Goal: Browse casually: Explore the website without a specific task or goal

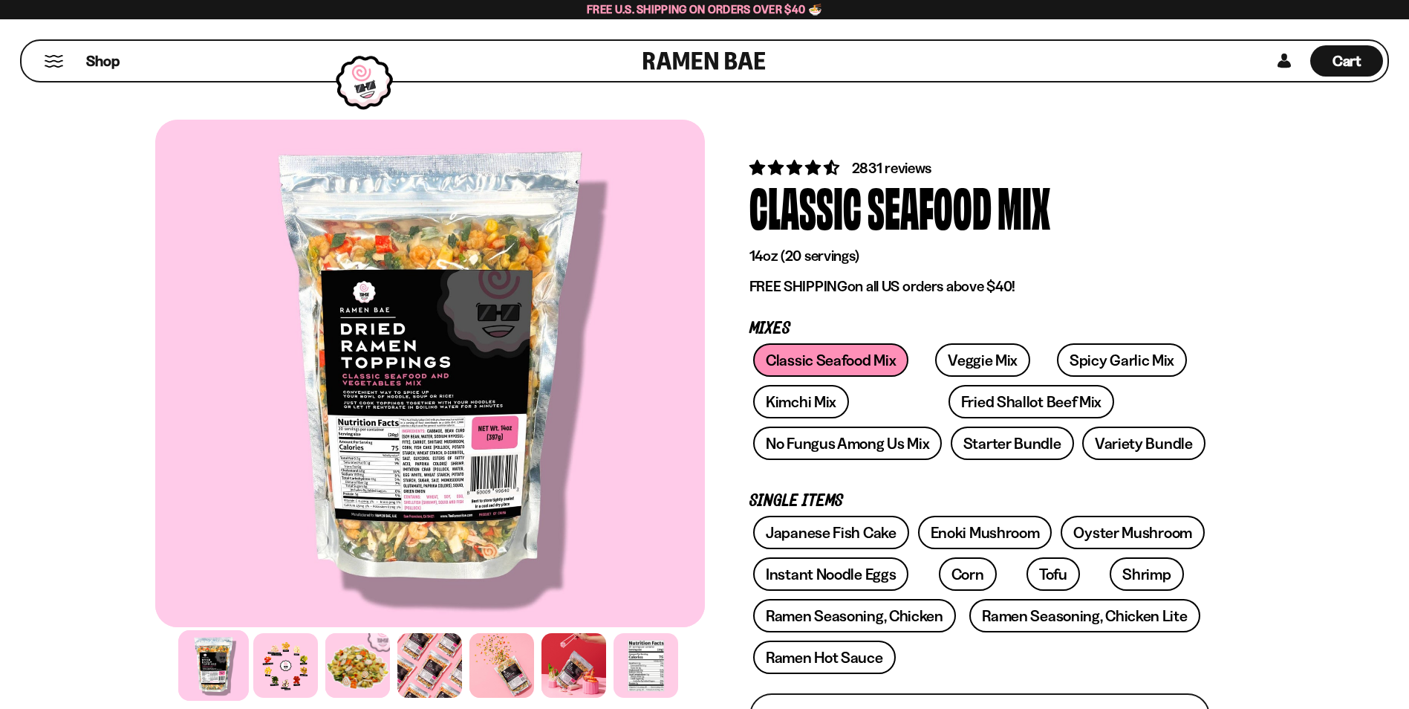
scroll to position [74, 0]
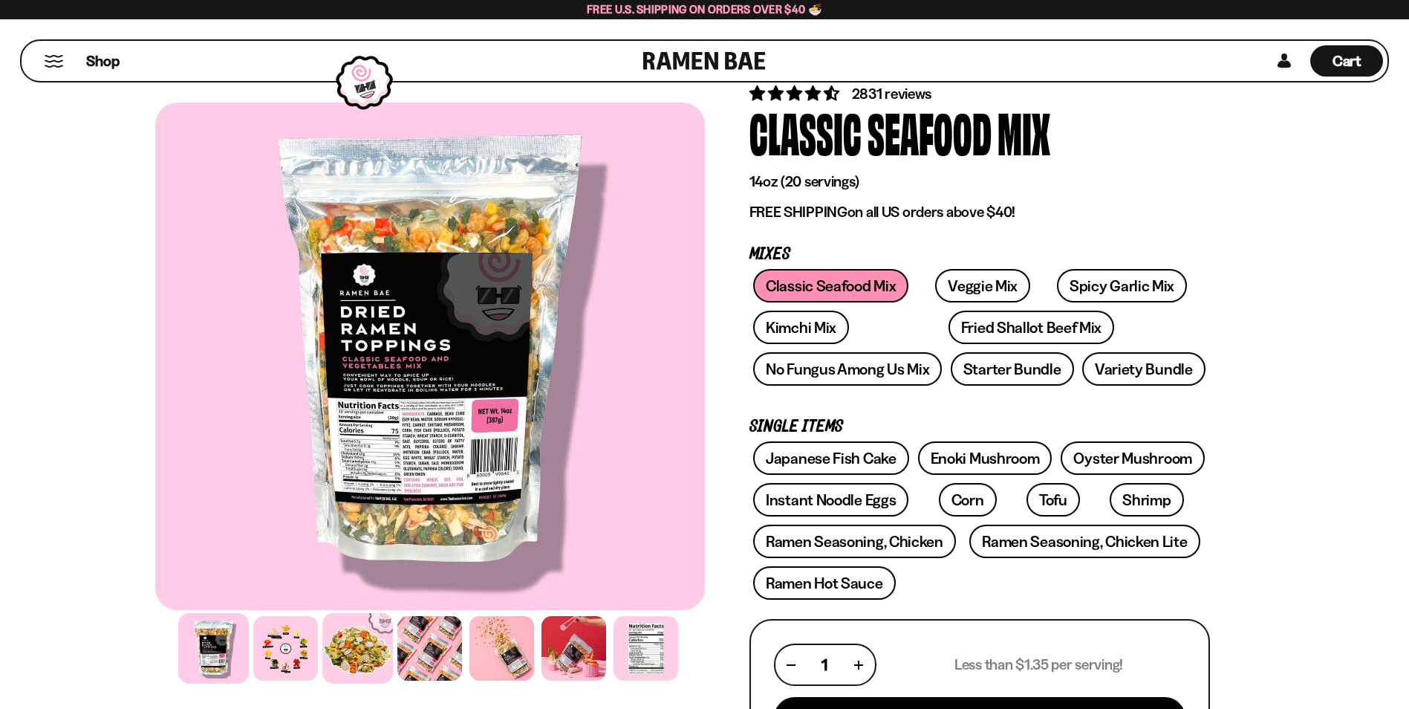
click at [363, 643] on div at bounding box center [357, 648] width 71 height 71
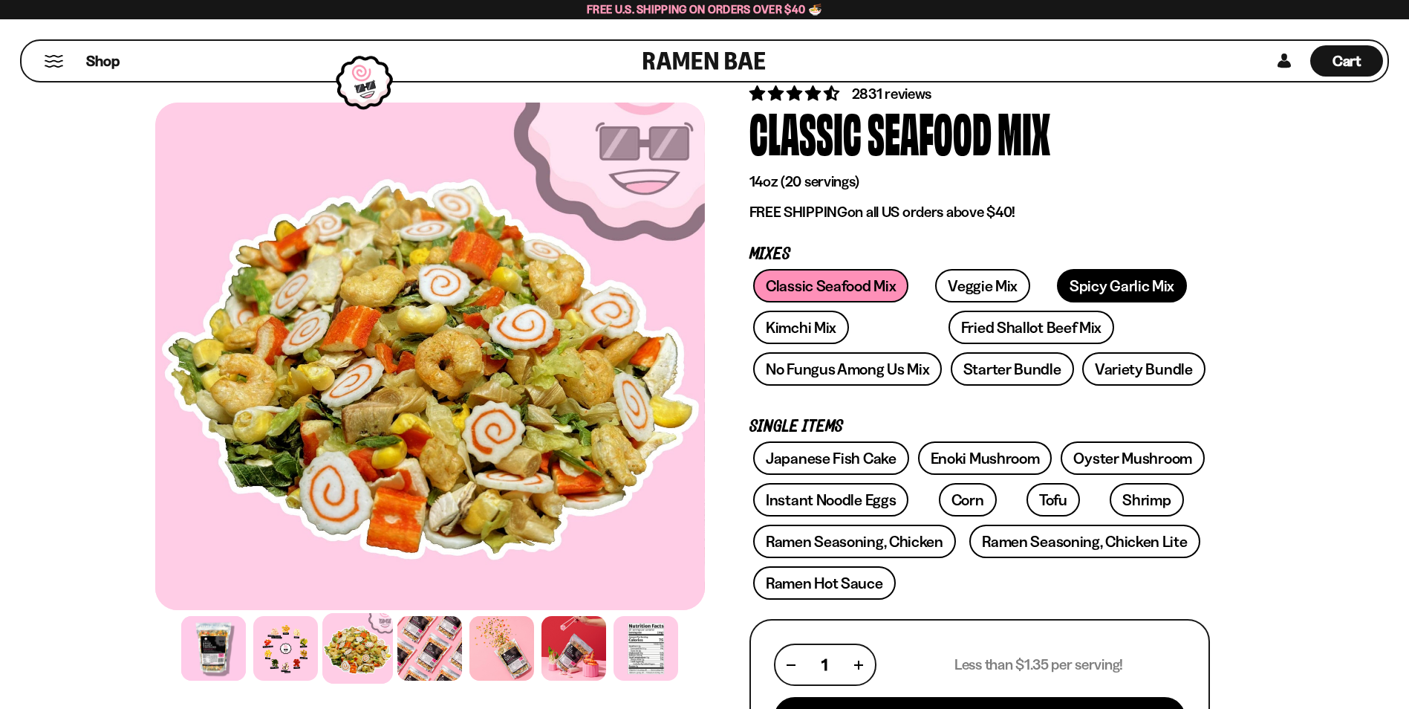
click at [1057, 288] on link "Spicy Garlic Mix" at bounding box center [1122, 285] width 130 height 33
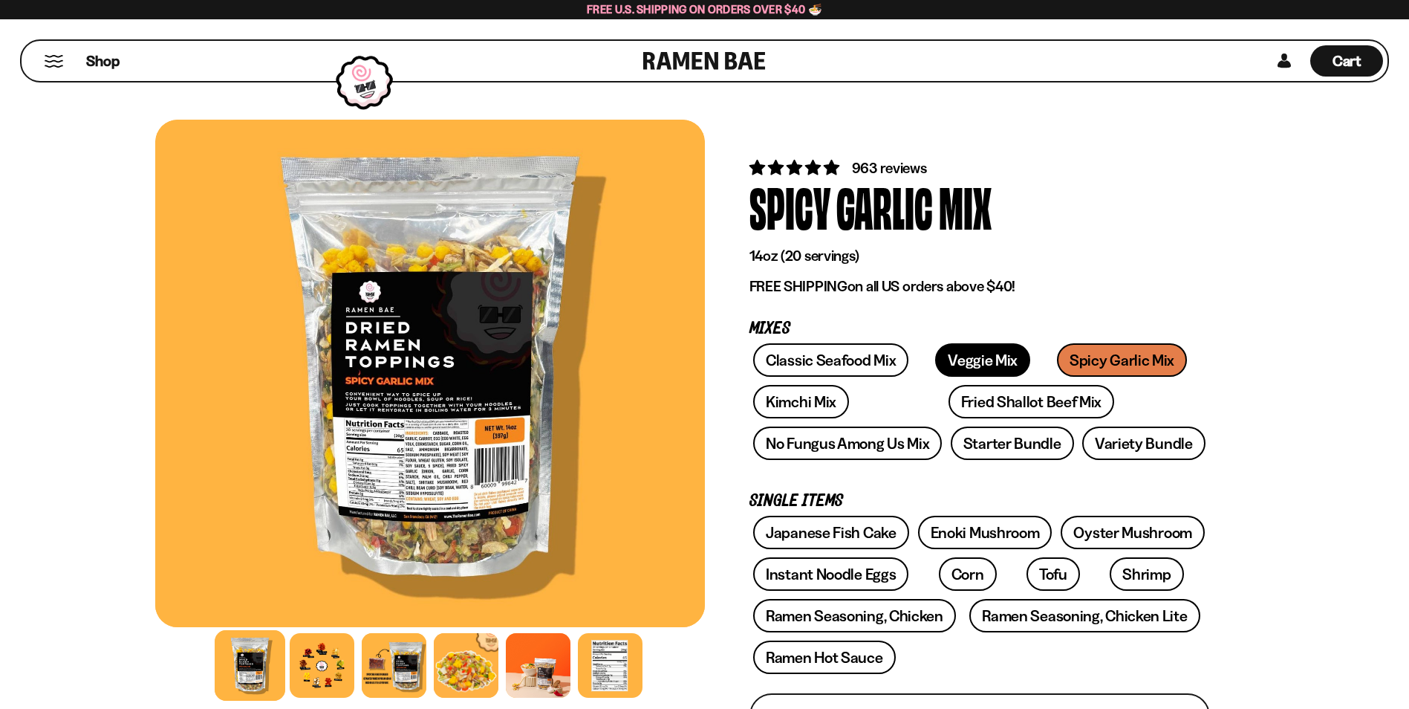
click at [986, 361] on link "Veggie Mix" at bounding box center [982, 359] width 95 height 33
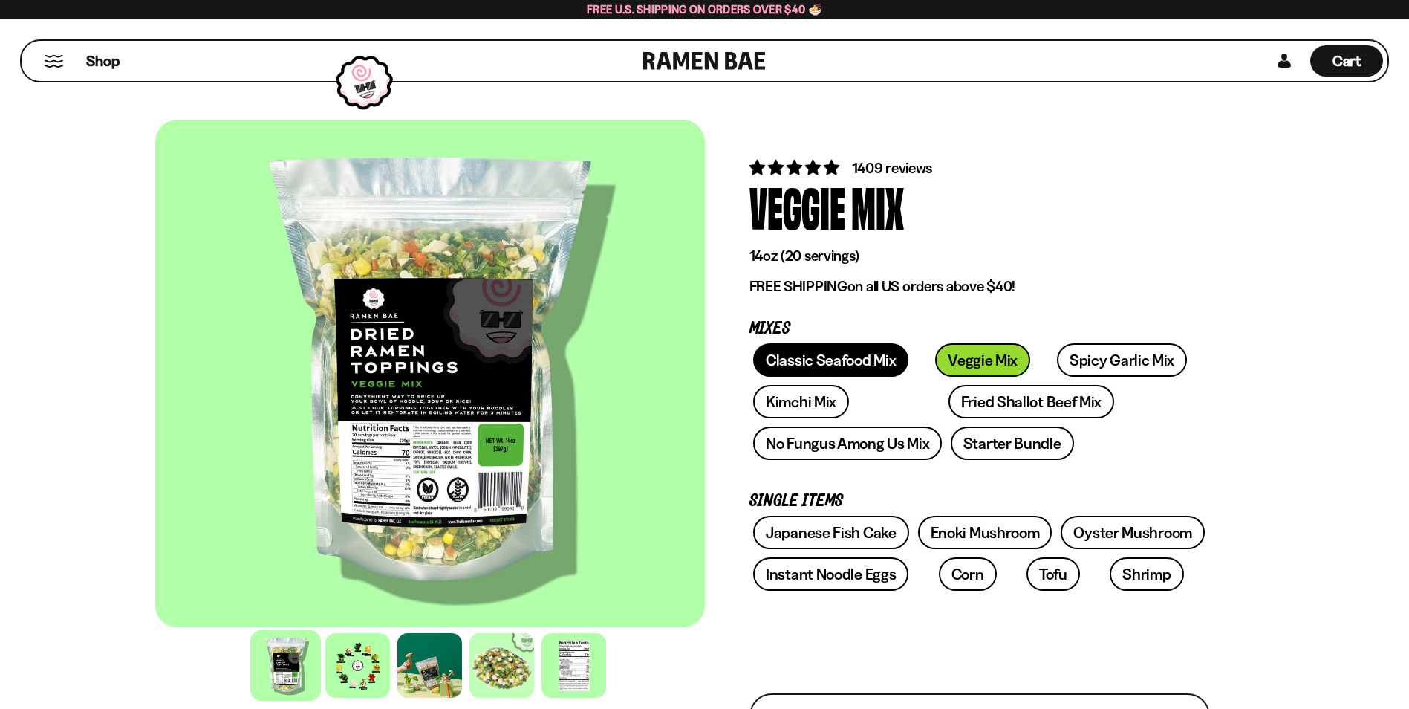
click at [832, 357] on link "Classic Seafood Mix" at bounding box center [830, 359] width 155 height 33
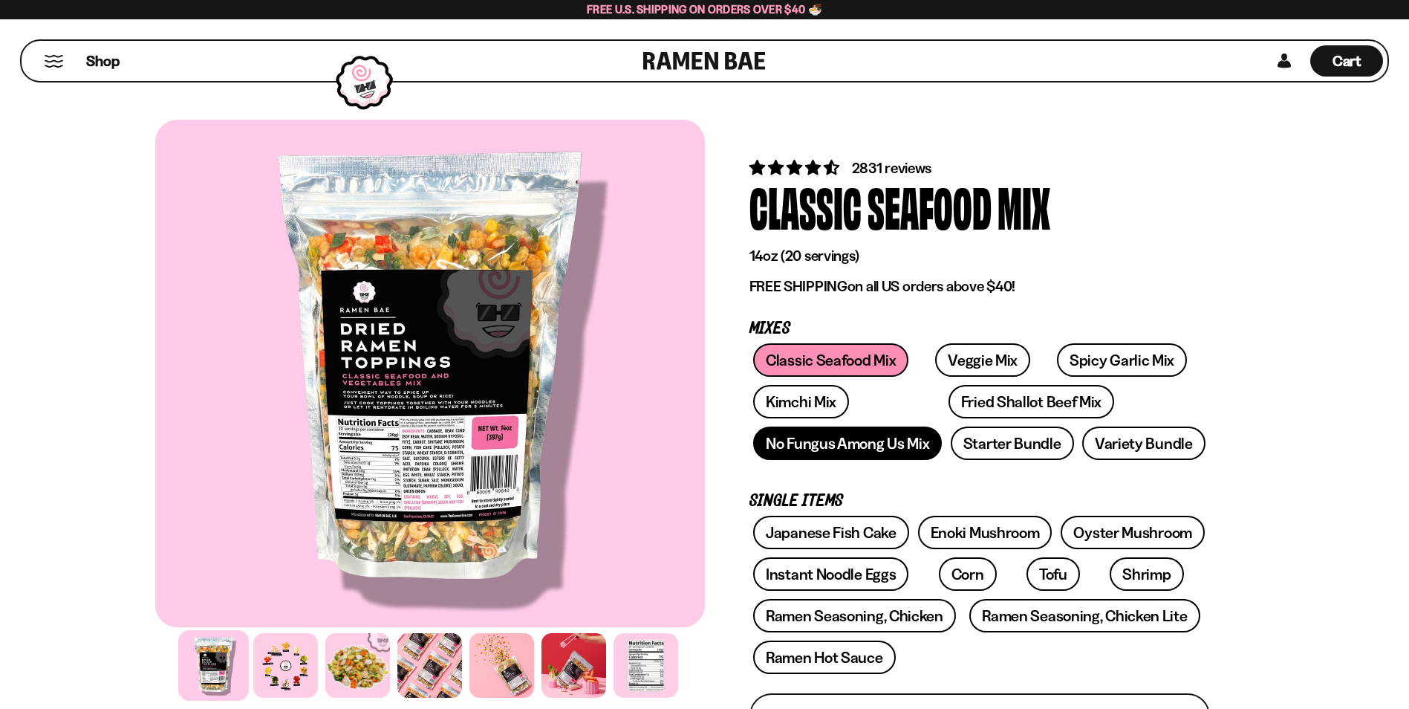
click at [824, 452] on link "No Fungus Among Us Mix" at bounding box center [847, 442] width 189 height 33
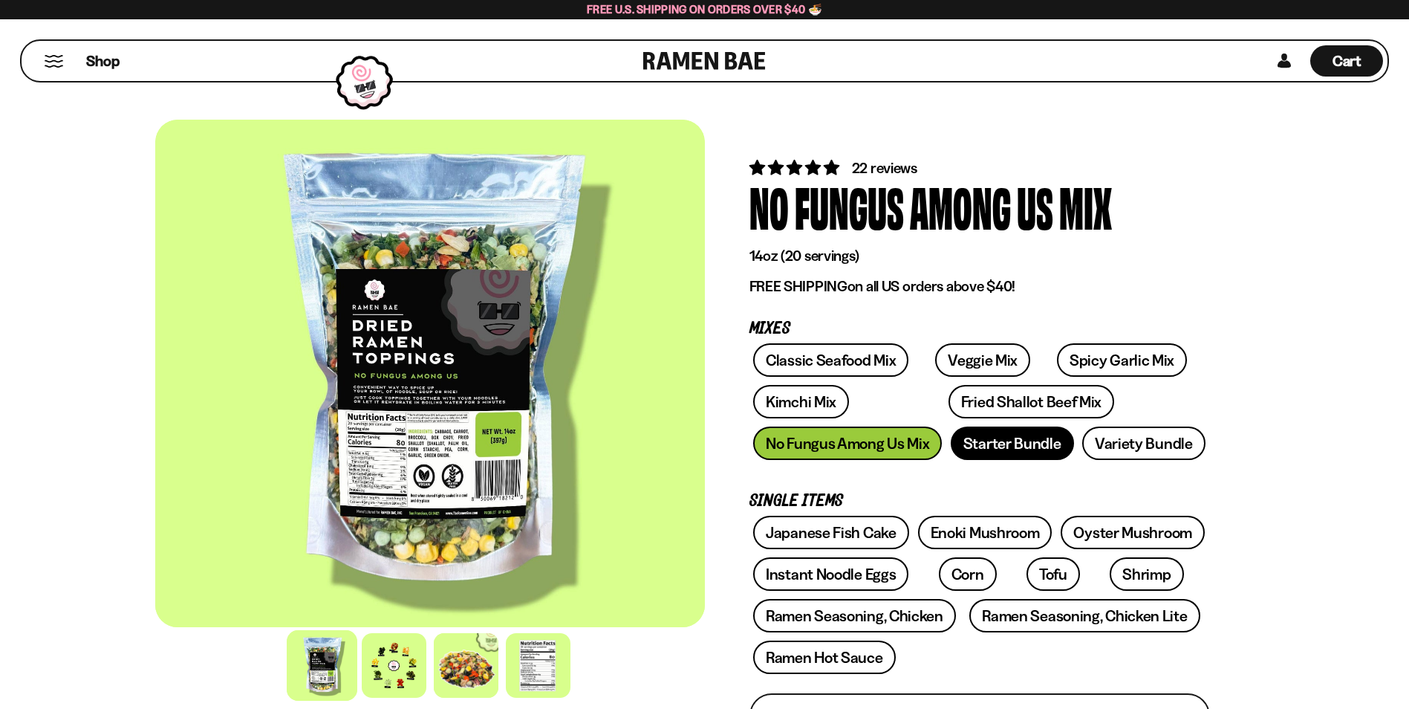
click at [1012, 446] on link "Starter Bundle" at bounding box center [1012, 442] width 123 height 33
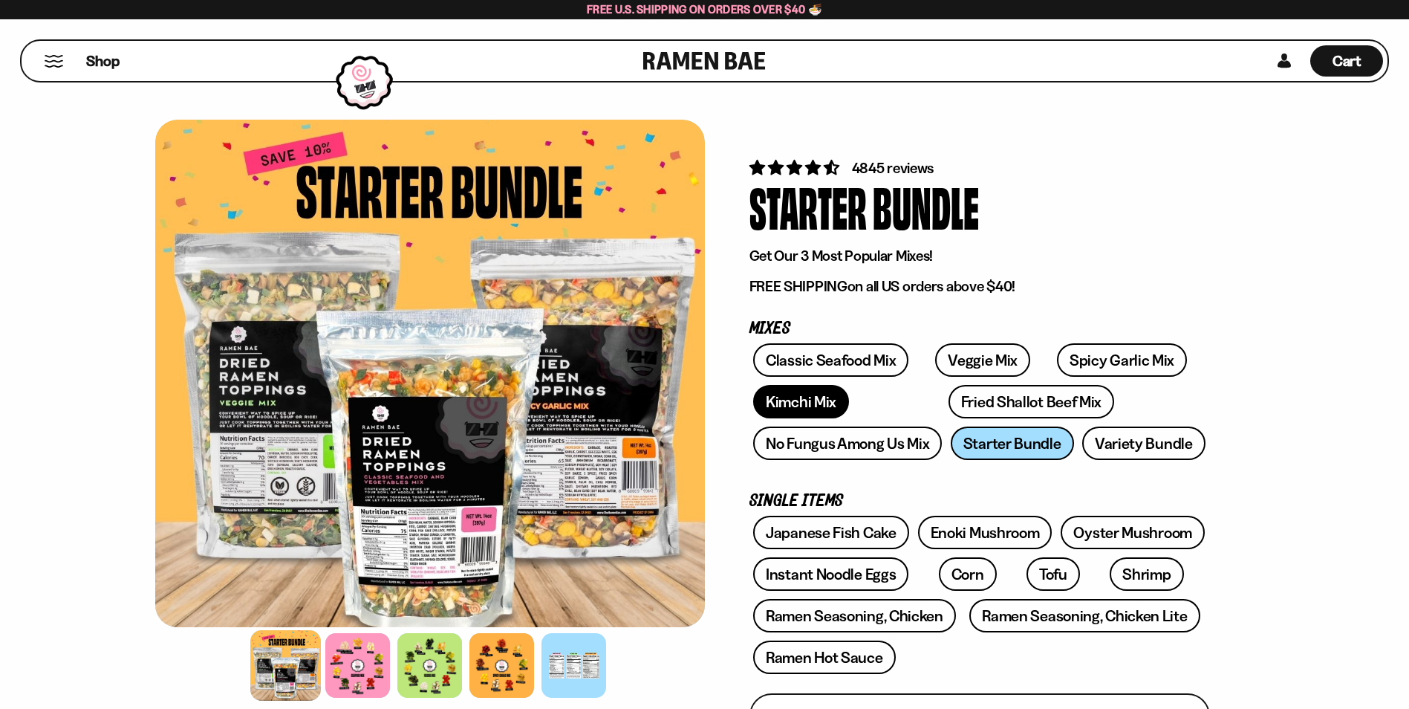
click at [815, 405] on link "Kimchi Mix" at bounding box center [801, 401] width 96 height 33
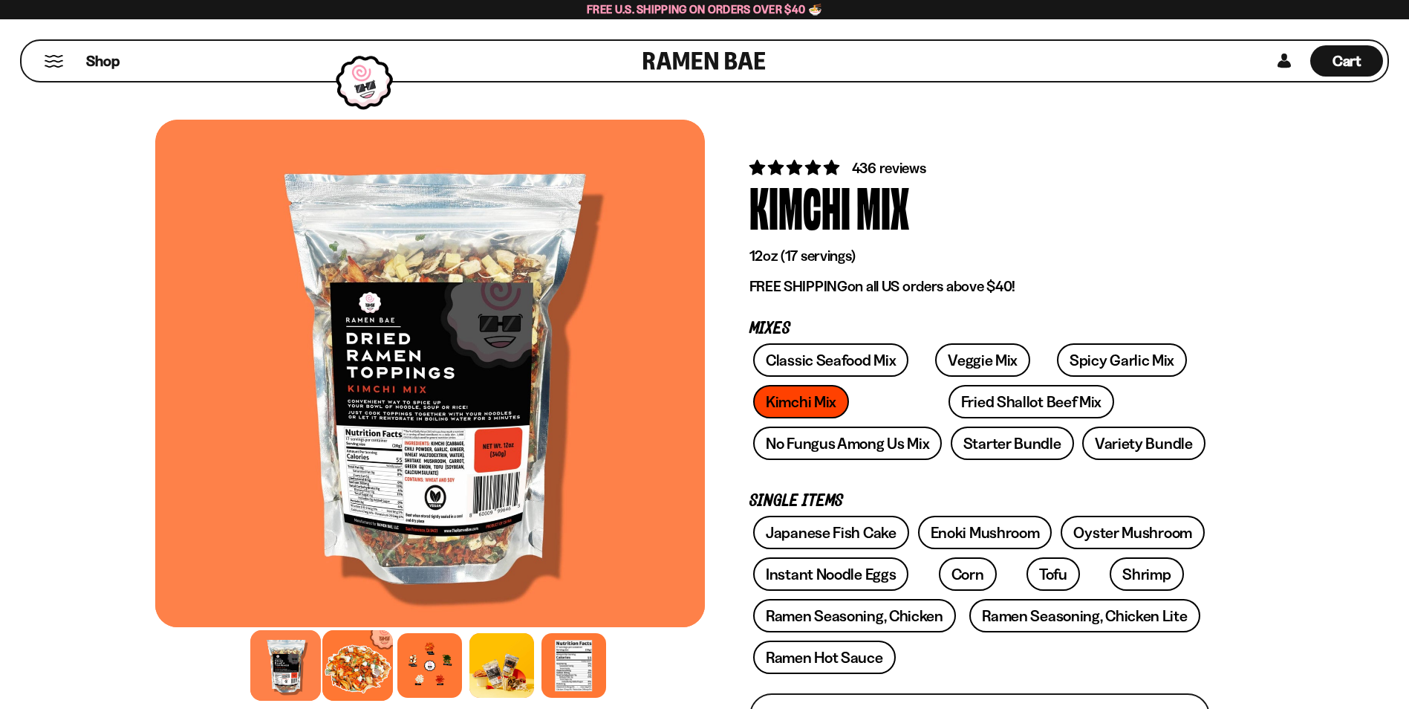
click at [347, 671] on div at bounding box center [357, 665] width 71 height 71
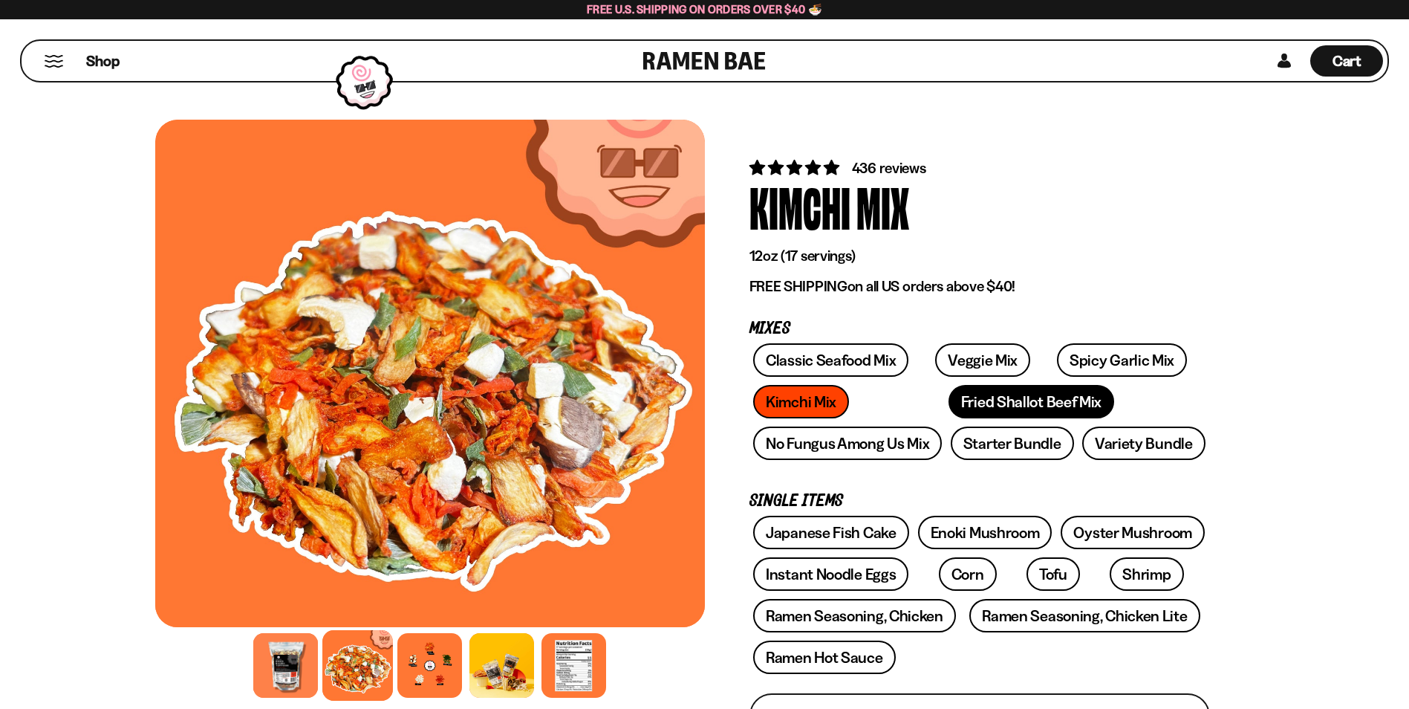
click at [948, 408] on link "Fried Shallot Beef Mix" at bounding box center [1031, 401] width 166 height 33
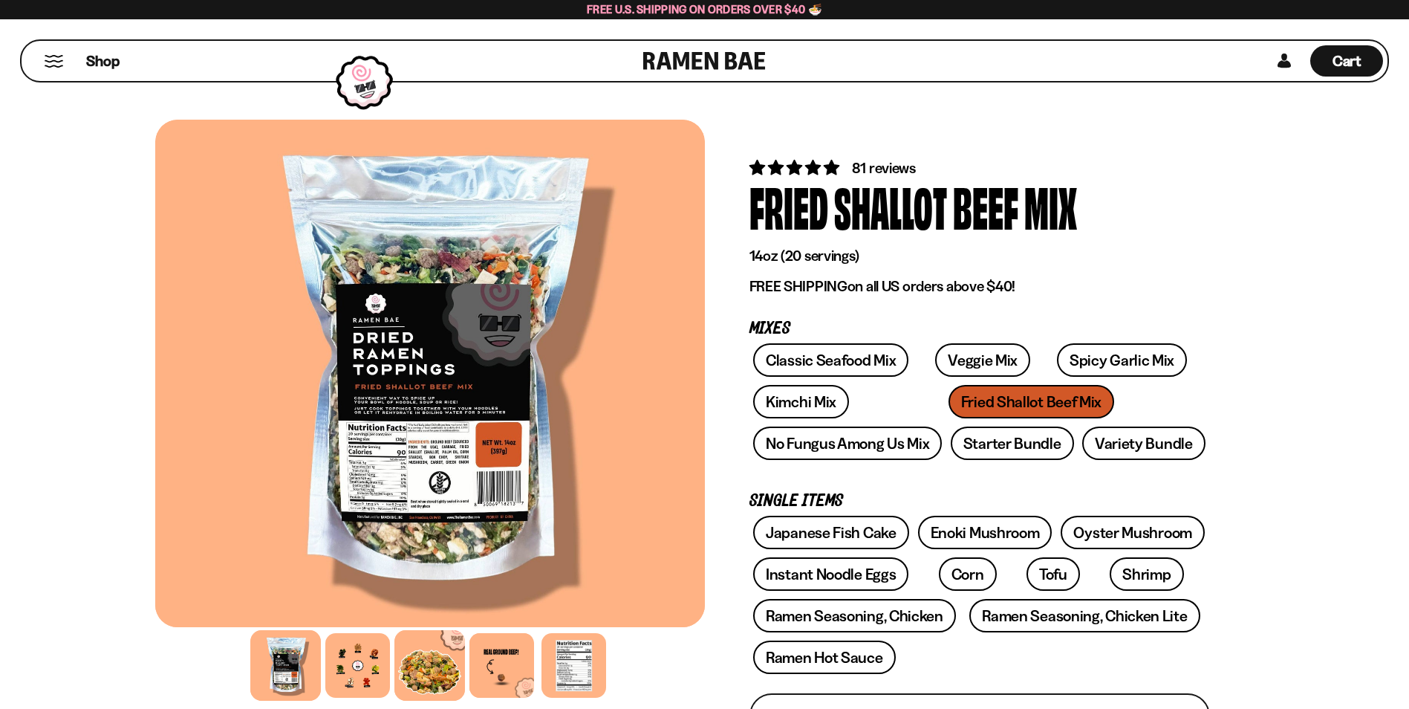
click at [455, 660] on div at bounding box center [429, 665] width 71 height 71
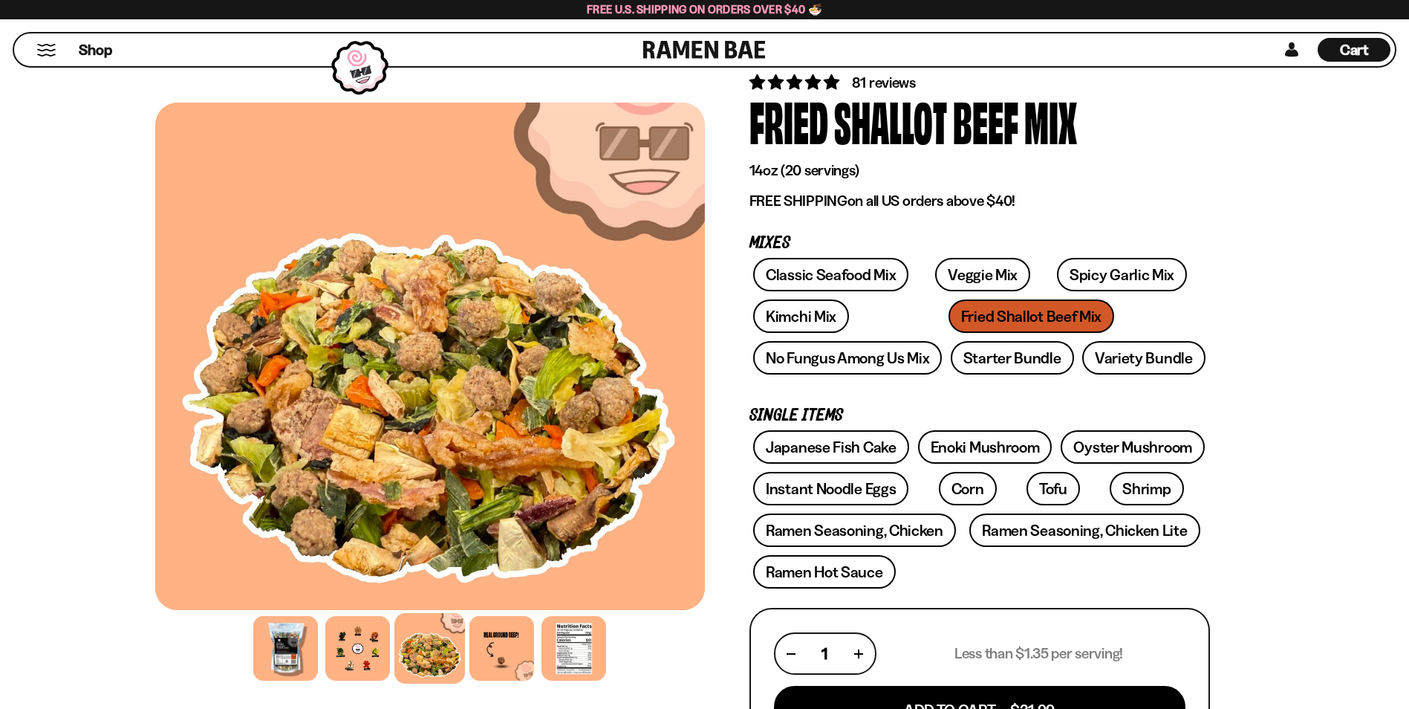
scroll to position [149, 0]
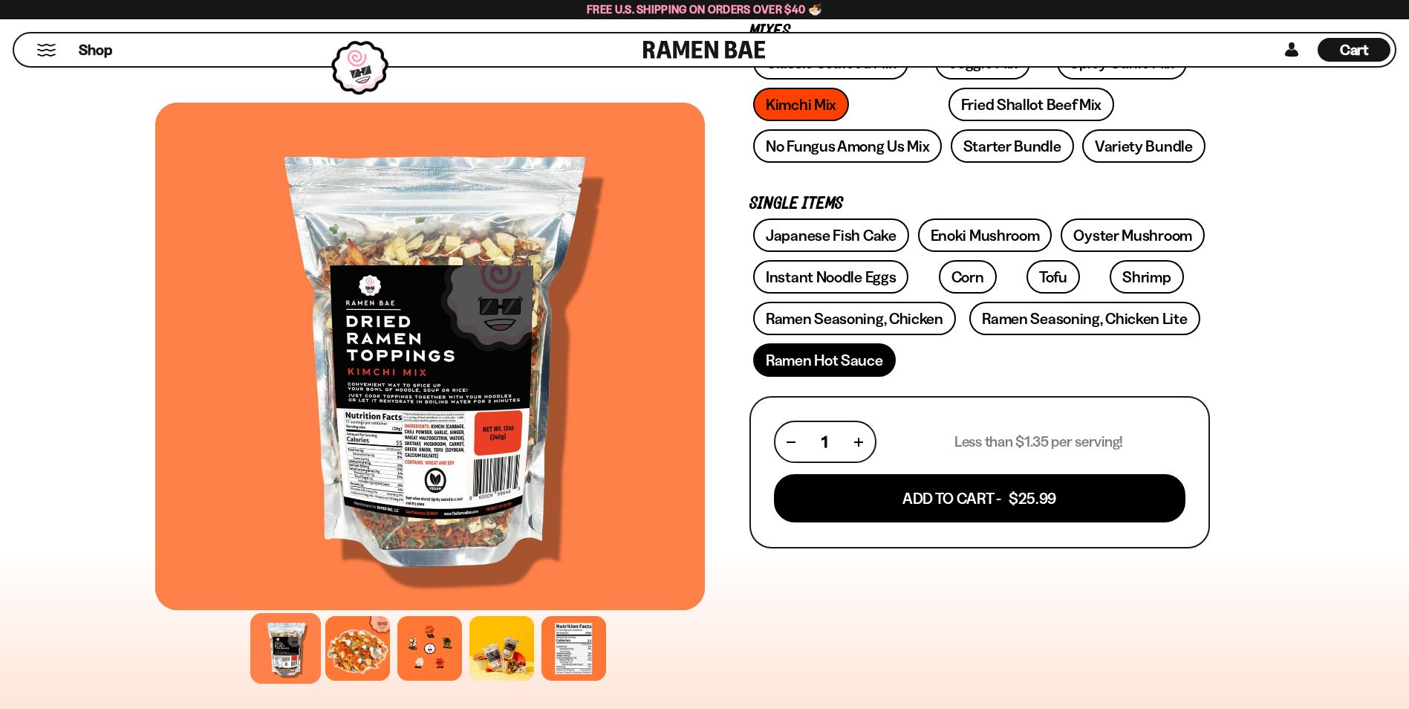
scroll to position [223, 0]
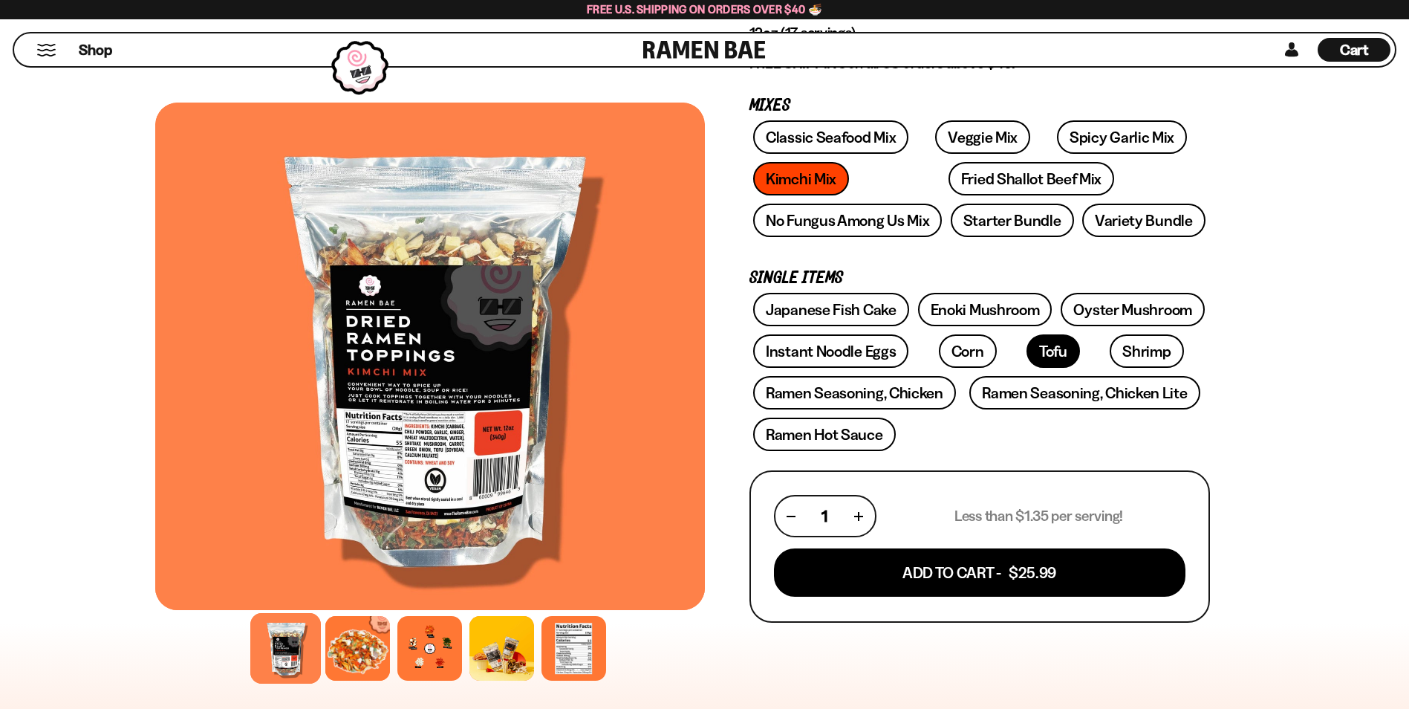
click at [1026, 359] on link "Tofu" at bounding box center [1052, 350] width 53 height 33
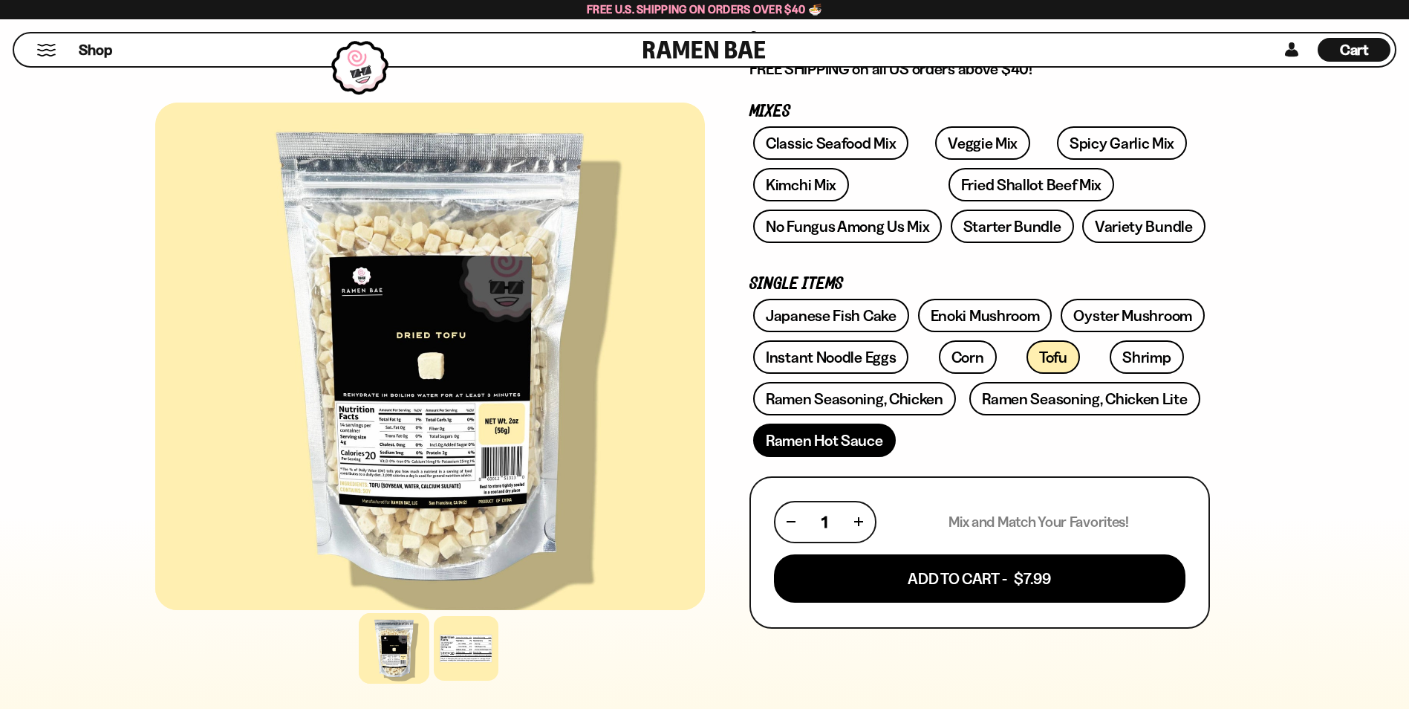
scroll to position [297, 0]
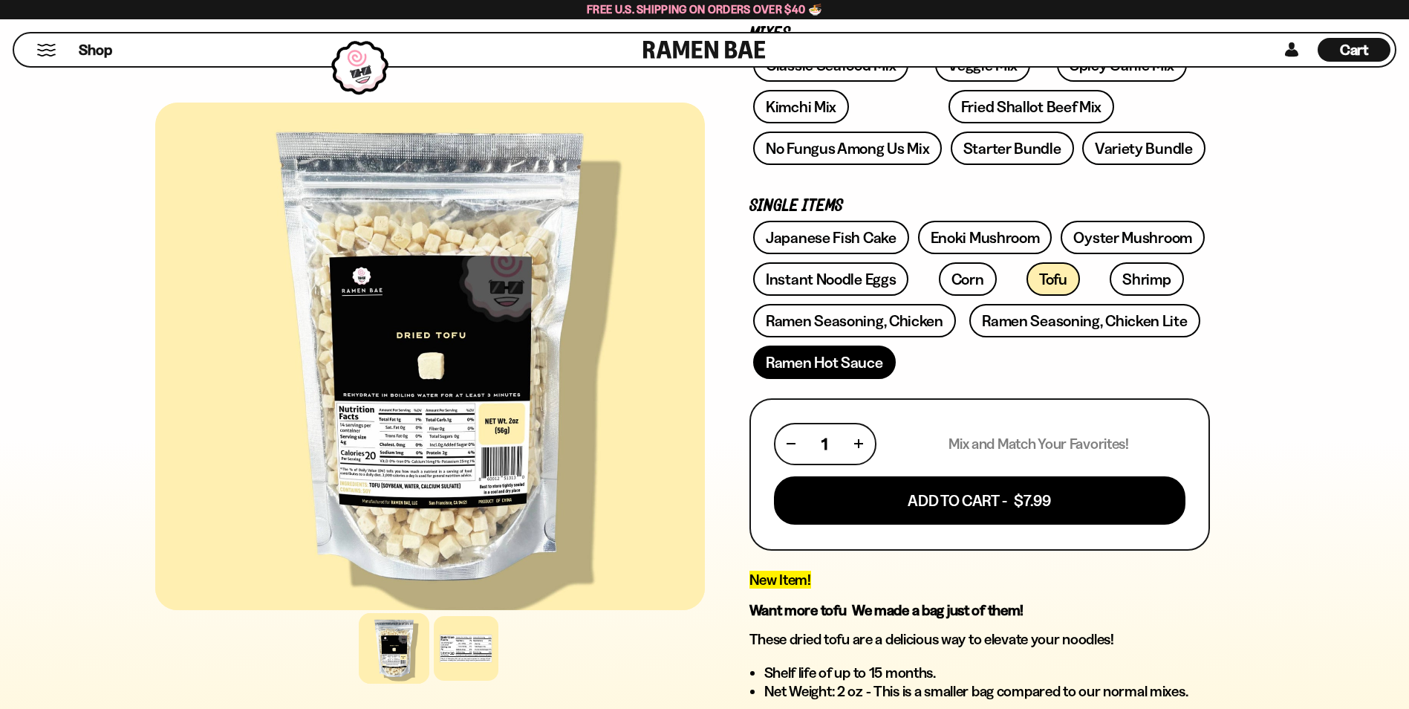
click at [832, 371] on link "Ramen Hot Sauce" at bounding box center [824, 361] width 143 height 33
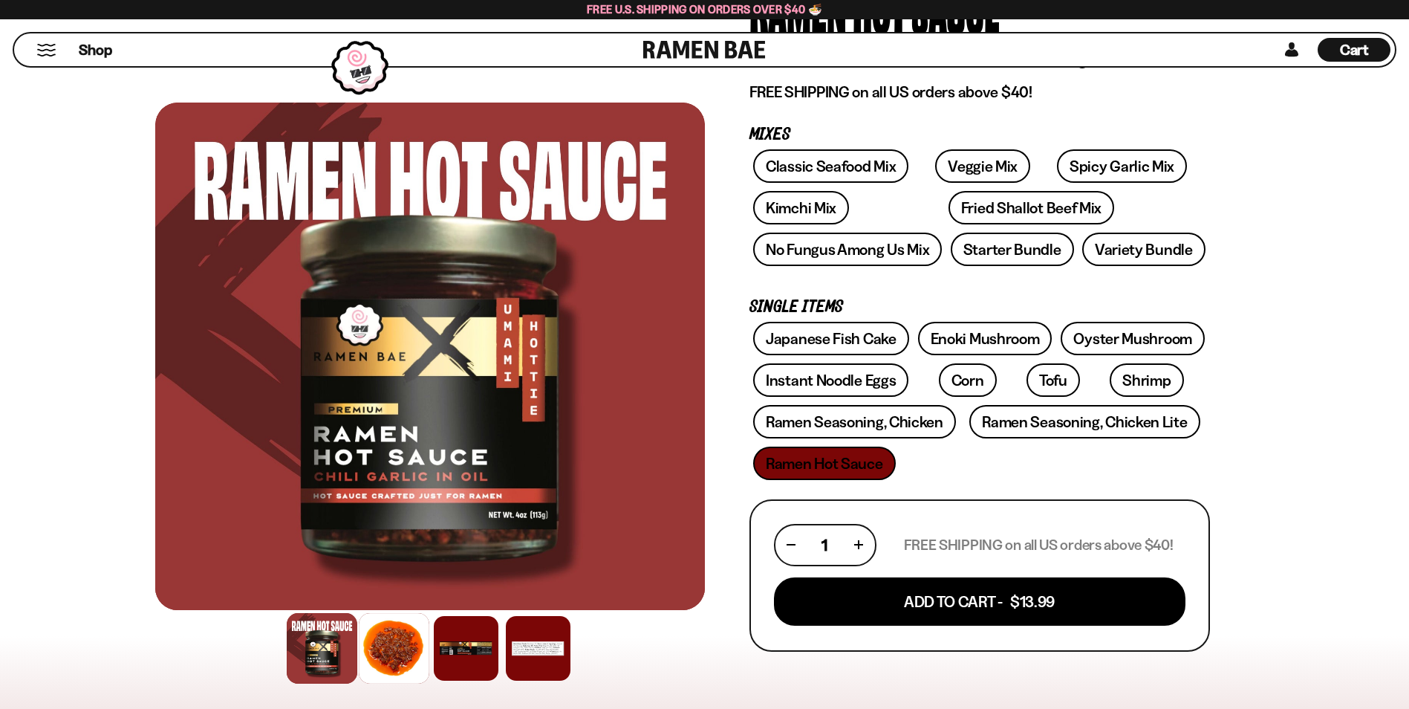
scroll to position [223, 0]
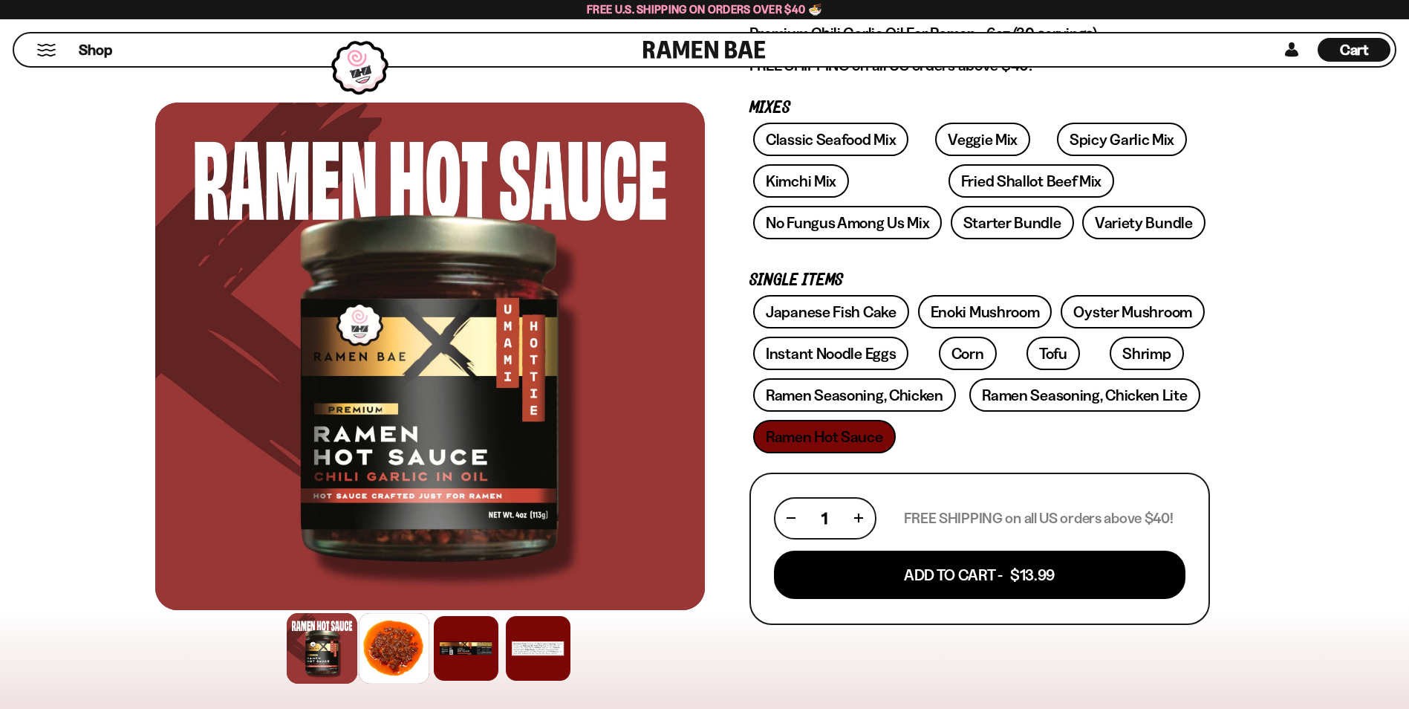
click at [396, 644] on div at bounding box center [394, 648] width 71 height 71
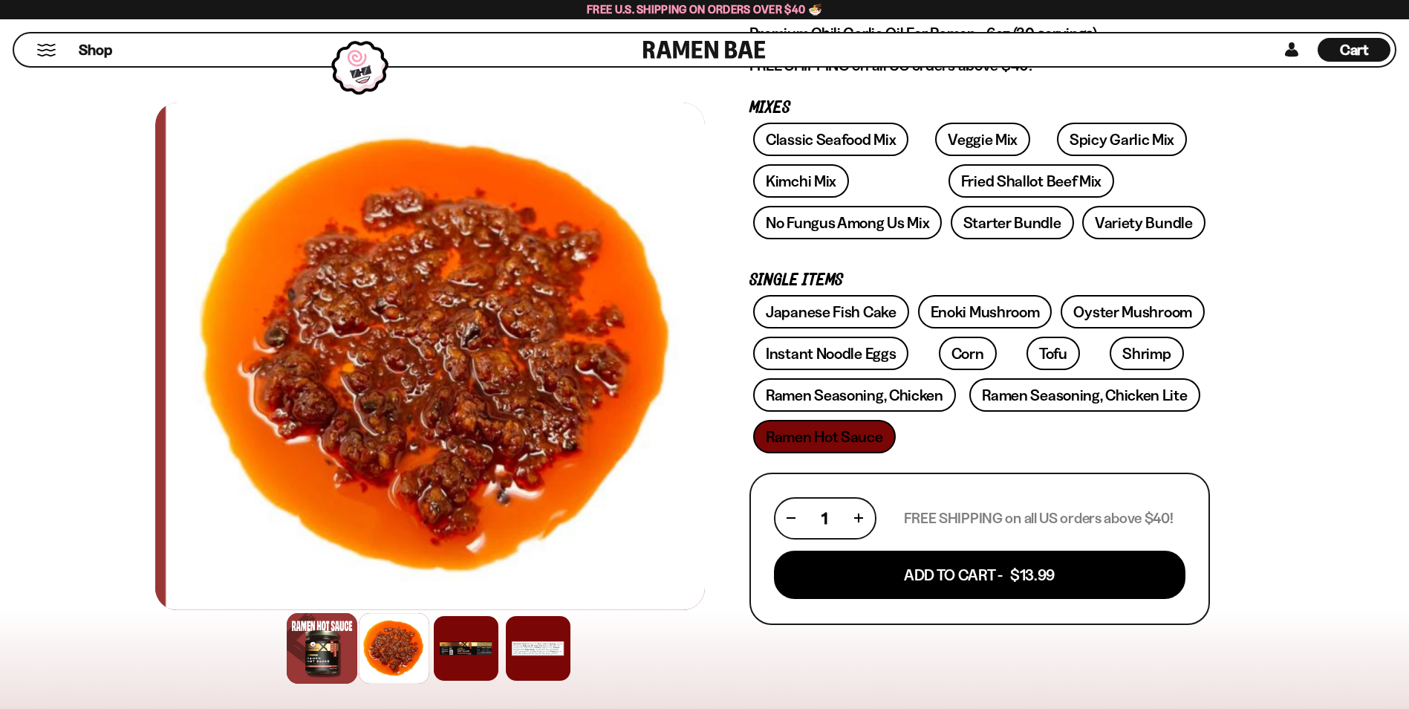
click at [320, 657] on div at bounding box center [322, 648] width 71 height 71
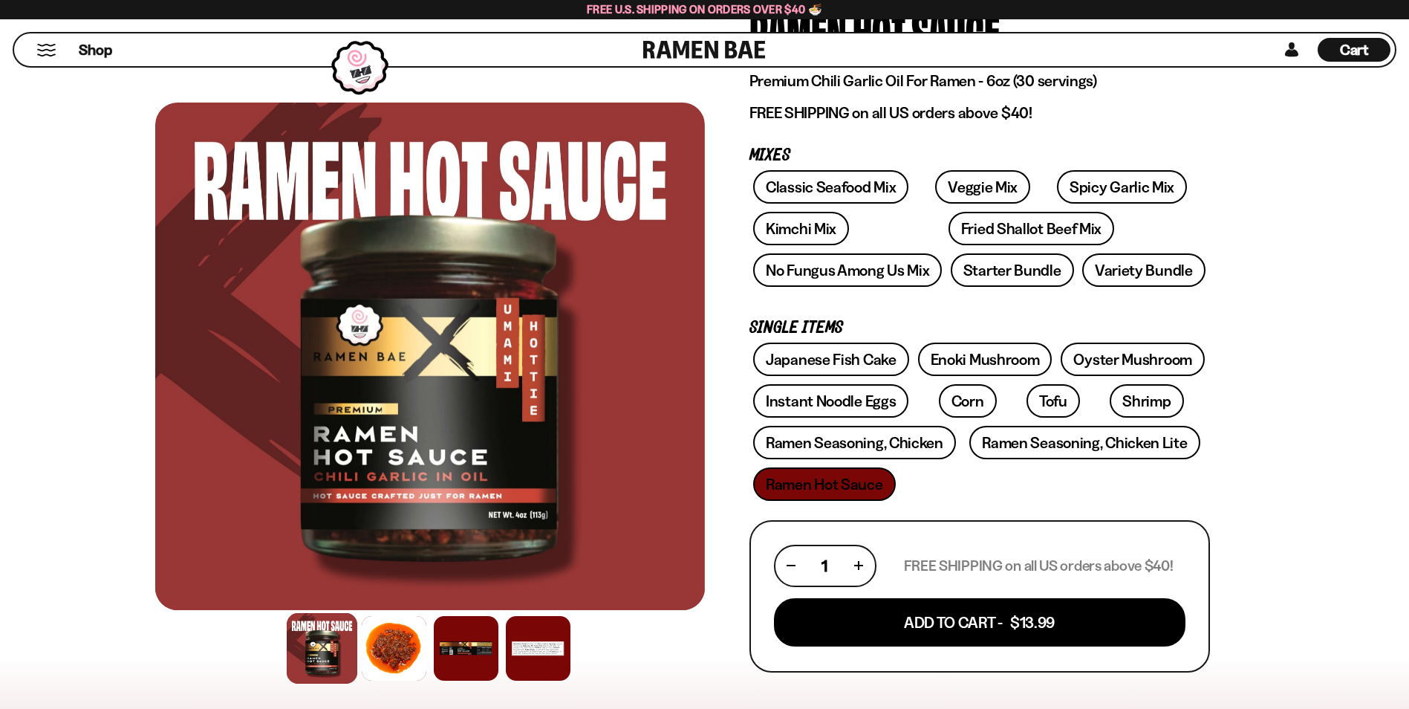
scroll to position [149, 0]
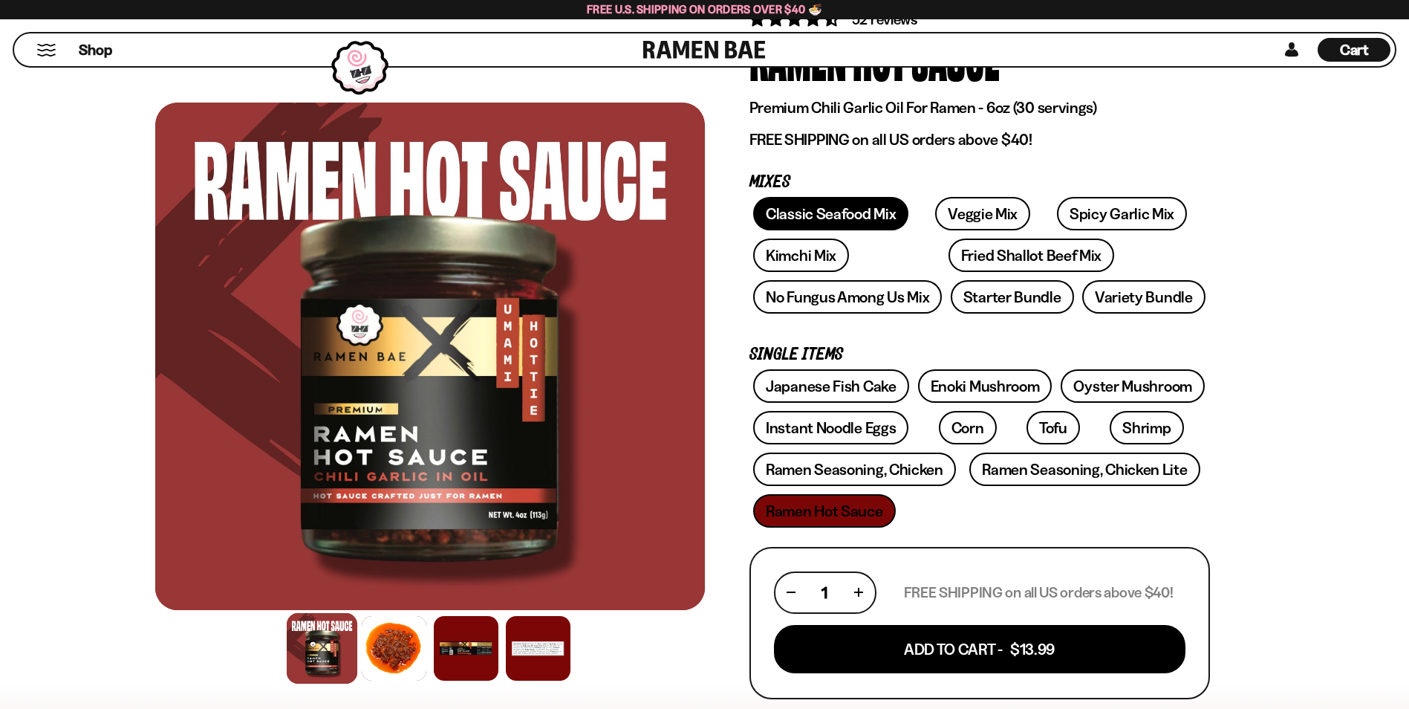
click at [830, 218] on link "Classic Seafood Mix" at bounding box center [830, 213] width 155 height 33
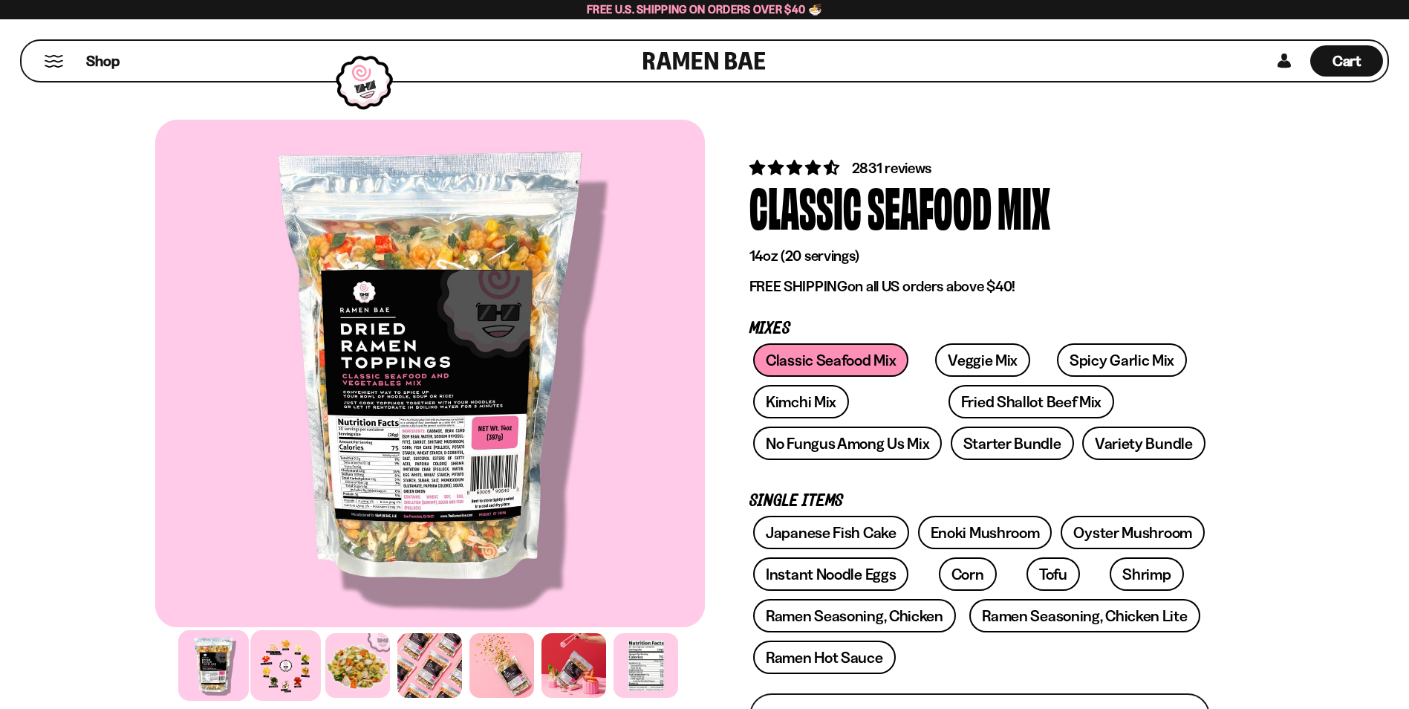
click at [260, 677] on div at bounding box center [285, 665] width 71 height 71
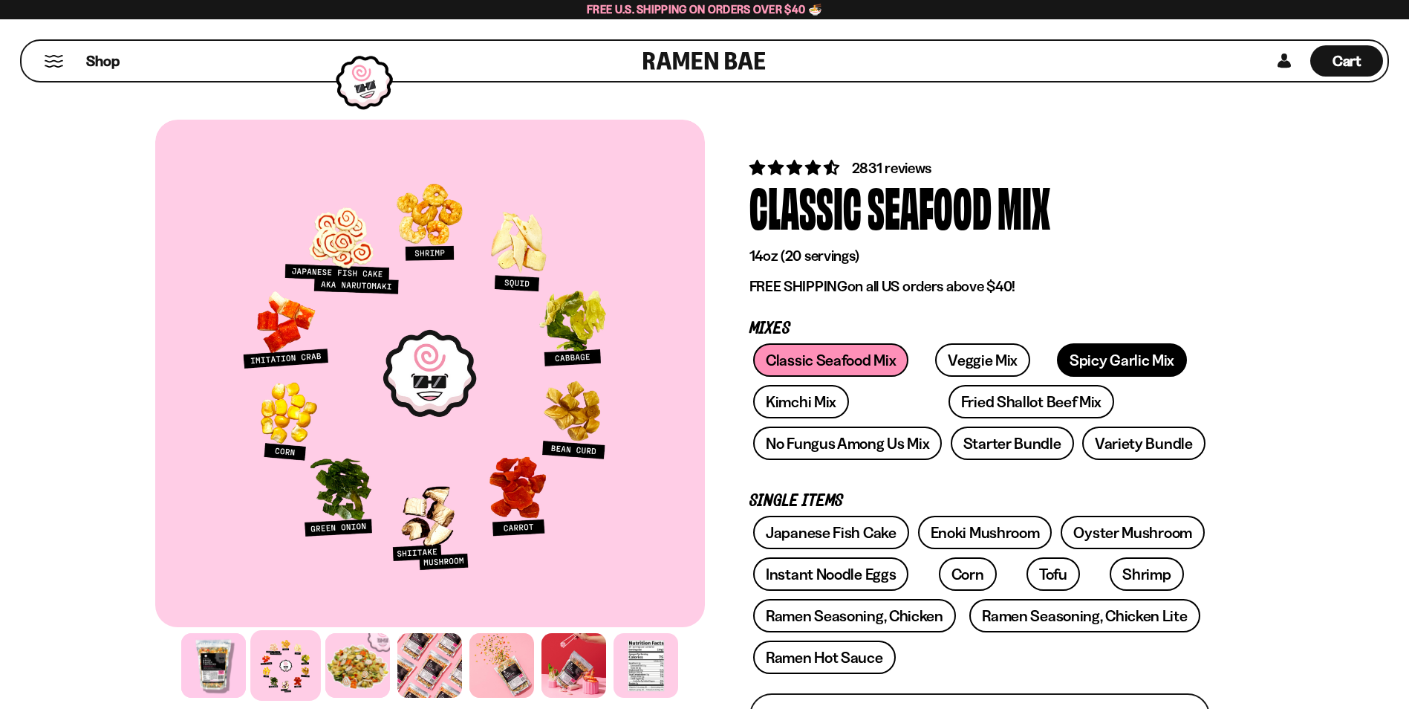
click at [1113, 350] on link "Spicy Garlic Mix" at bounding box center [1122, 359] width 130 height 33
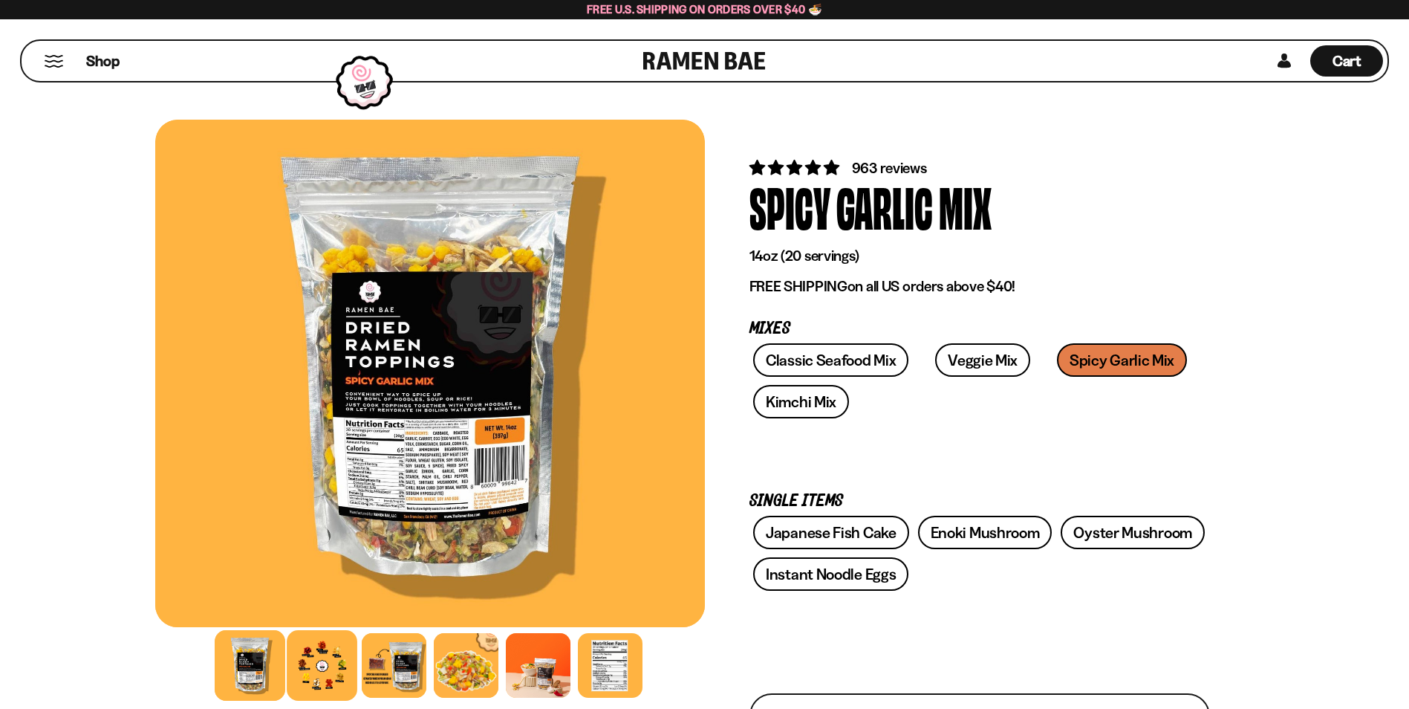
click at [333, 651] on div at bounding box center [322, 665] width 71 height 71
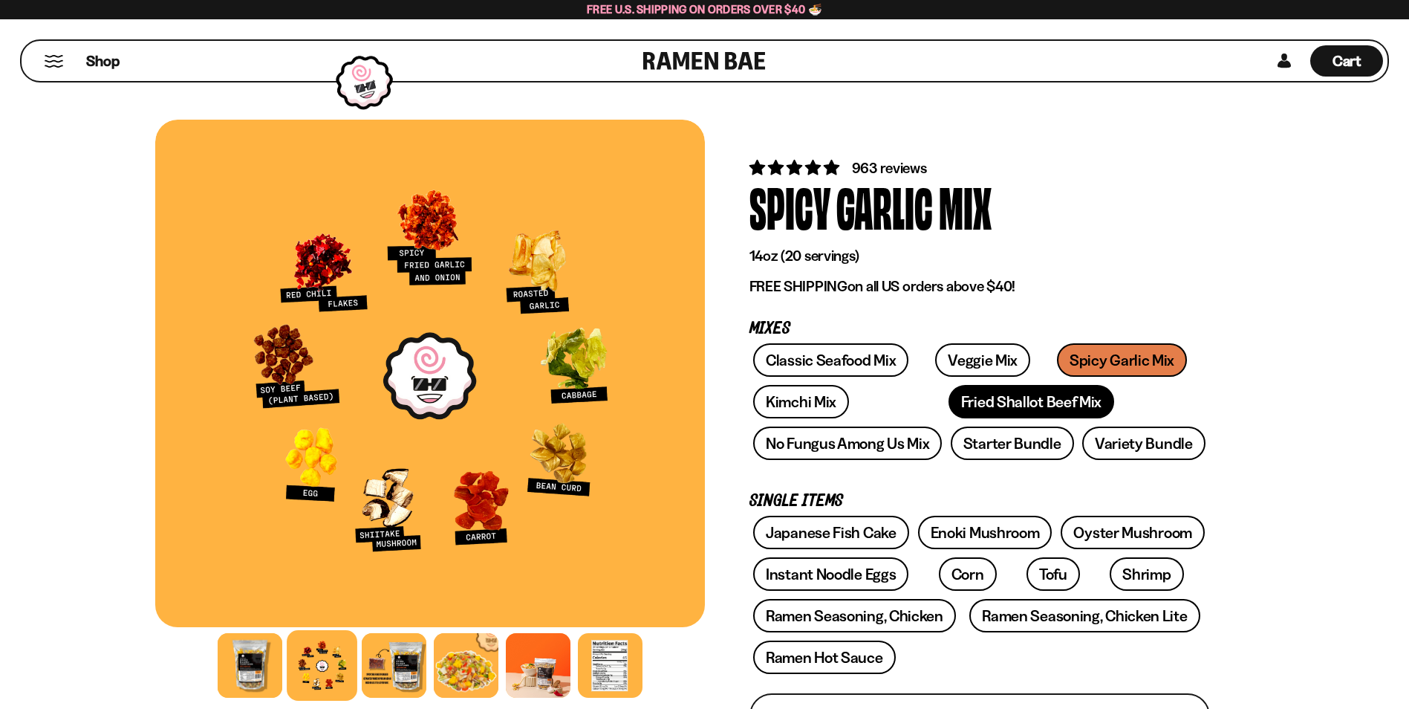
click at [948, 402] on link "Fried Shallot Beef Mix" at bounding box center [1031, 401] width 166 height 33
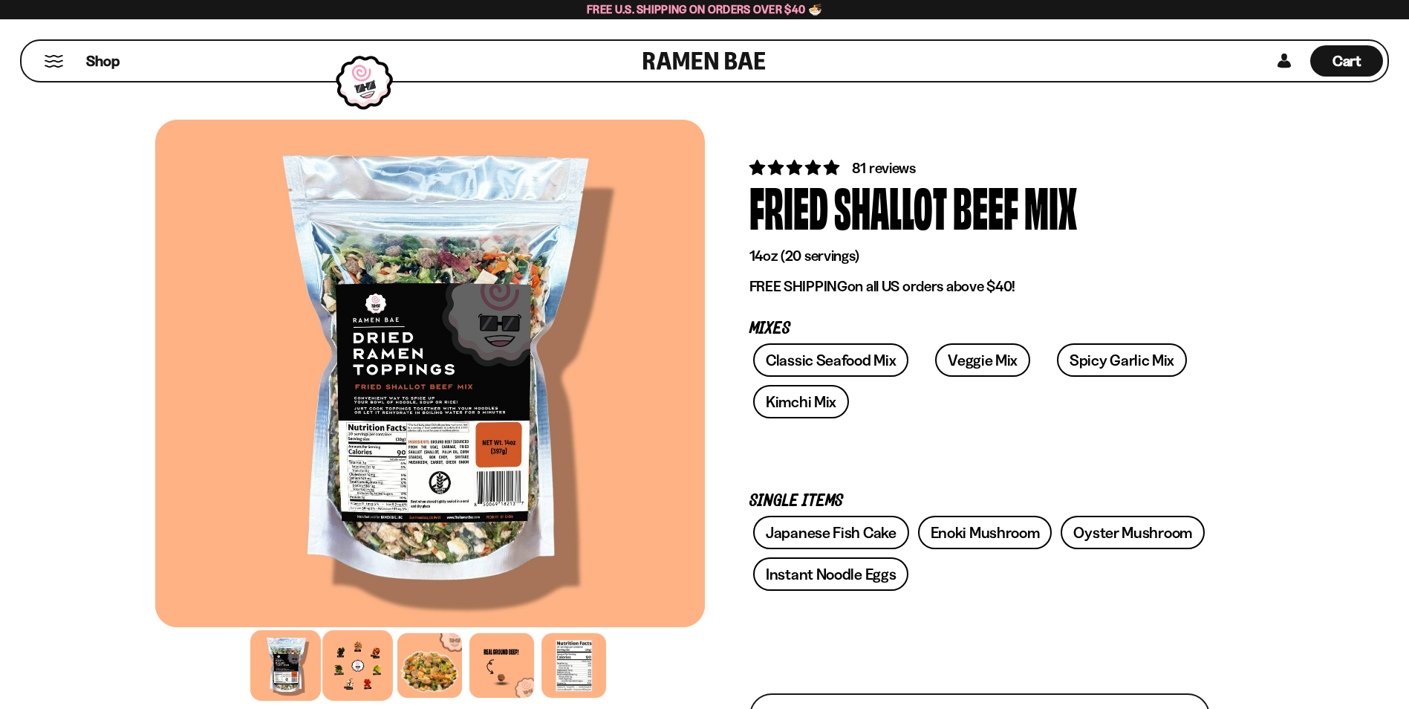
click at [350, 674] on div at bounding box center [357, 665] width 71 height 71
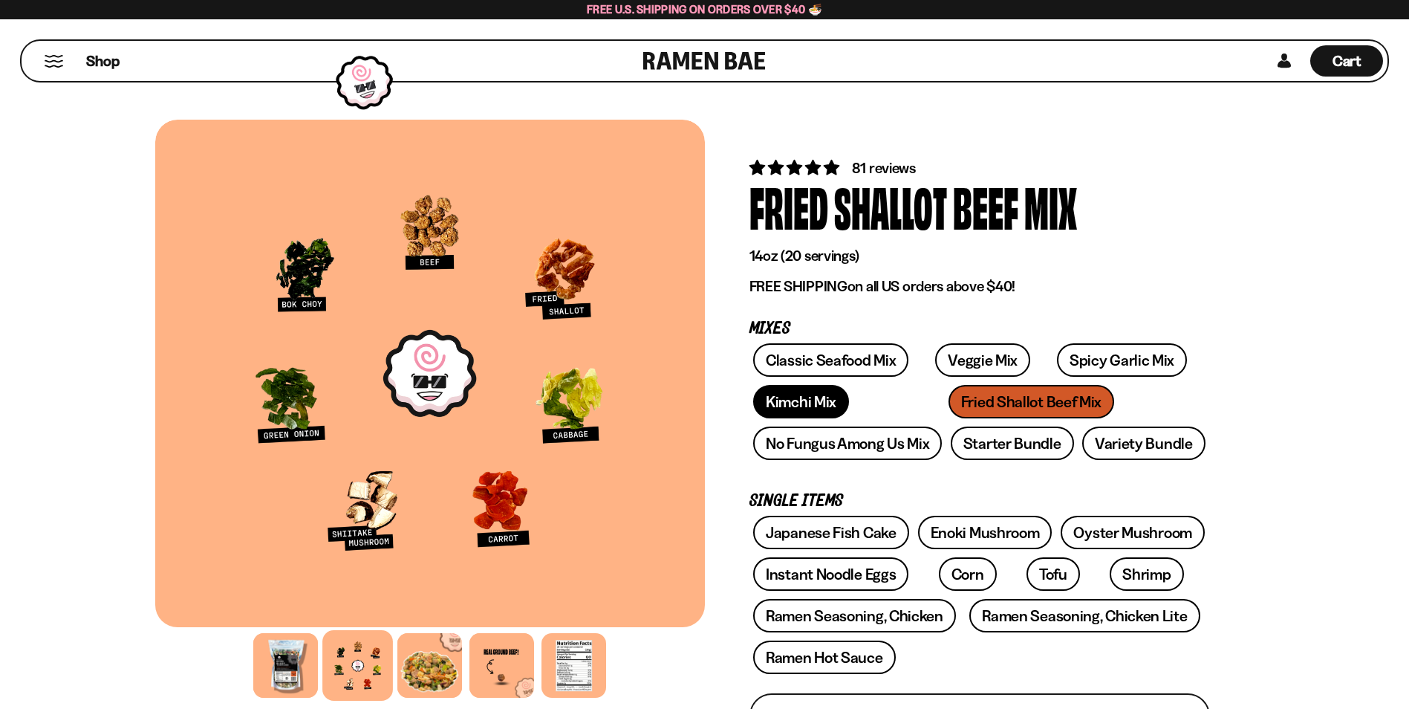
click at [804, 411] on link "Kimchi Mix" at bounding box center [801, 401] width 96 height 33
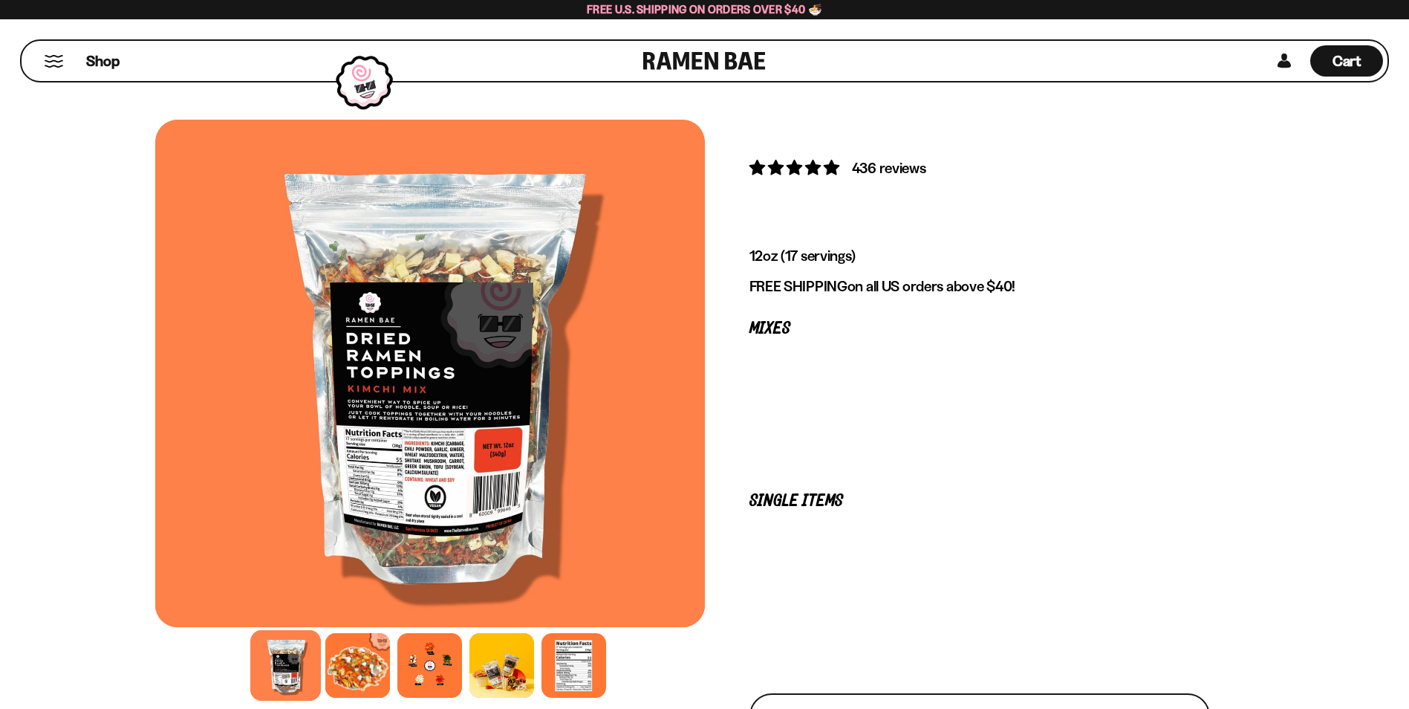
click at [354, 674] on div at bounding box center [357, 665] width 65 height 65
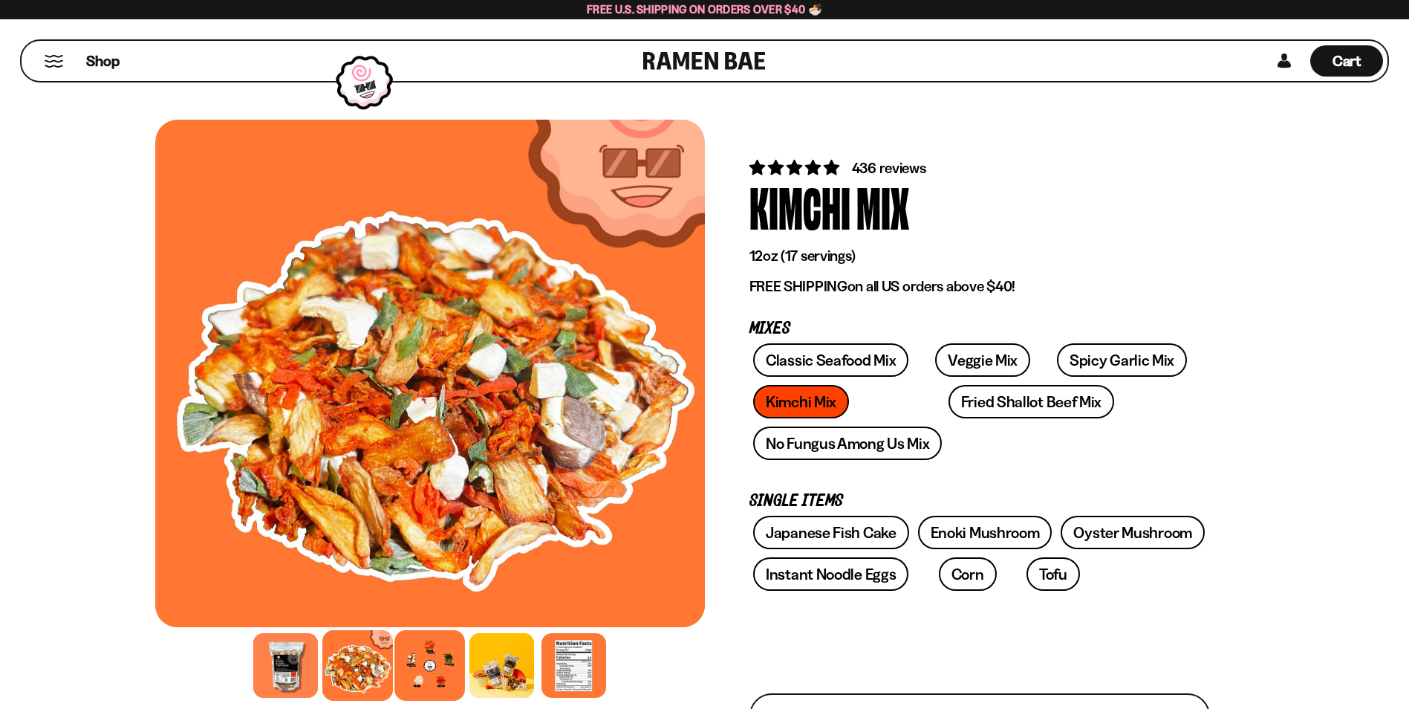
click at [434, 666] on div at bounding box center [429, 665] width 71 height 71
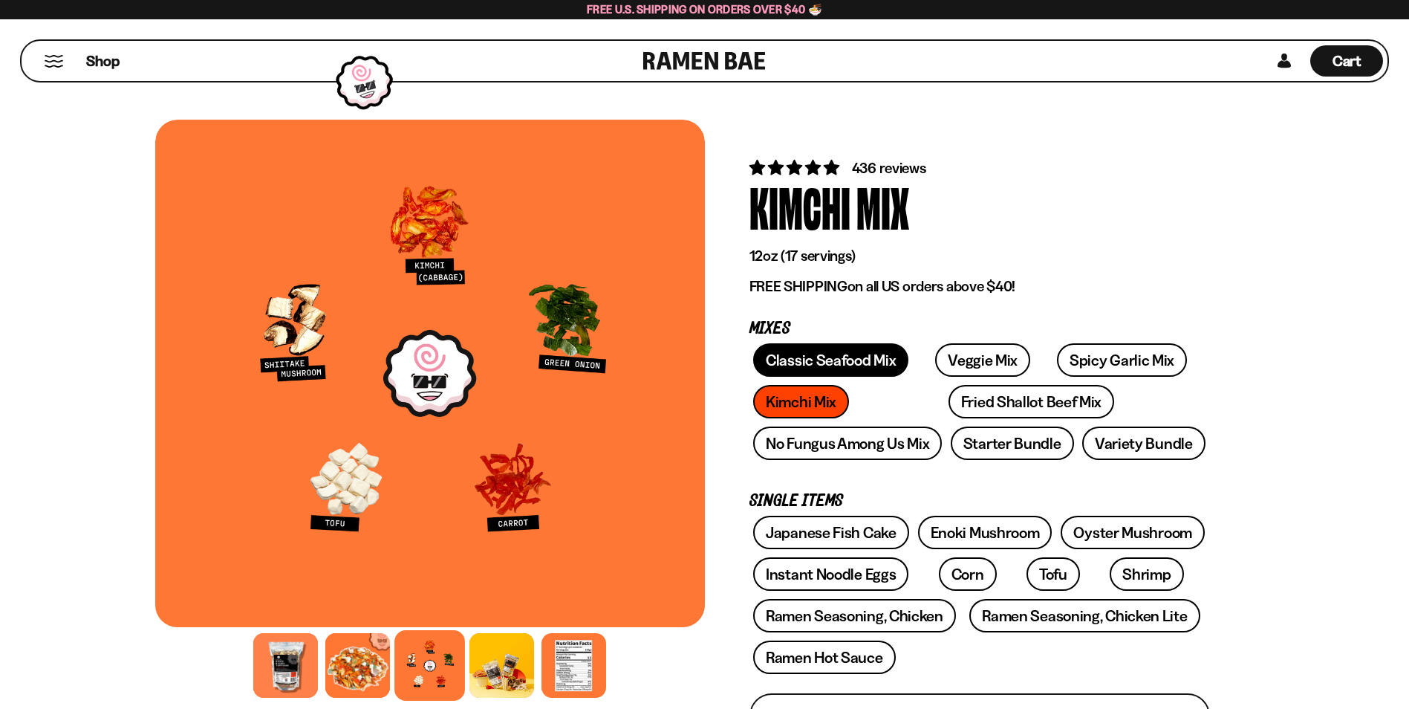
click at [820, 361] on link "Classic Seafood Mix" at bounding box center [830, 359] width 155 height 33
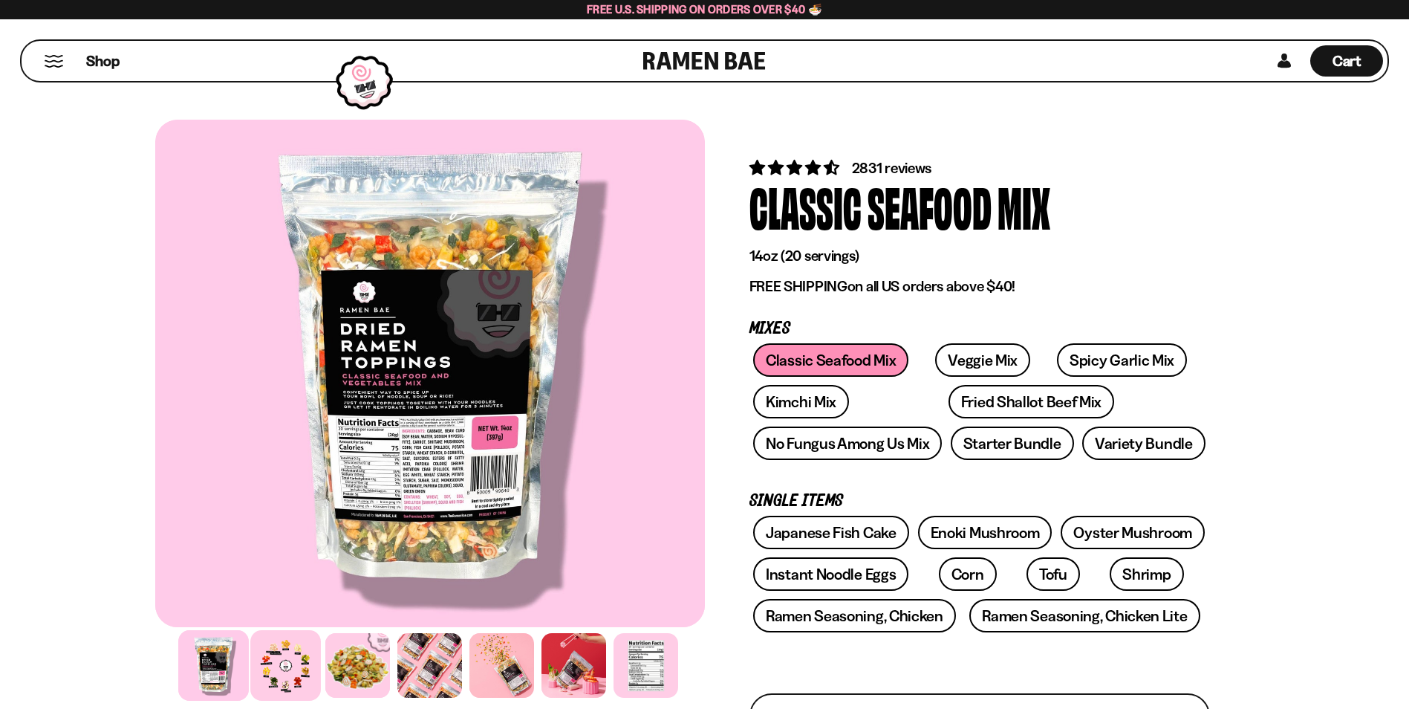
click at [297, 666] on div at bounding box center [285, 665] width 71 height 71
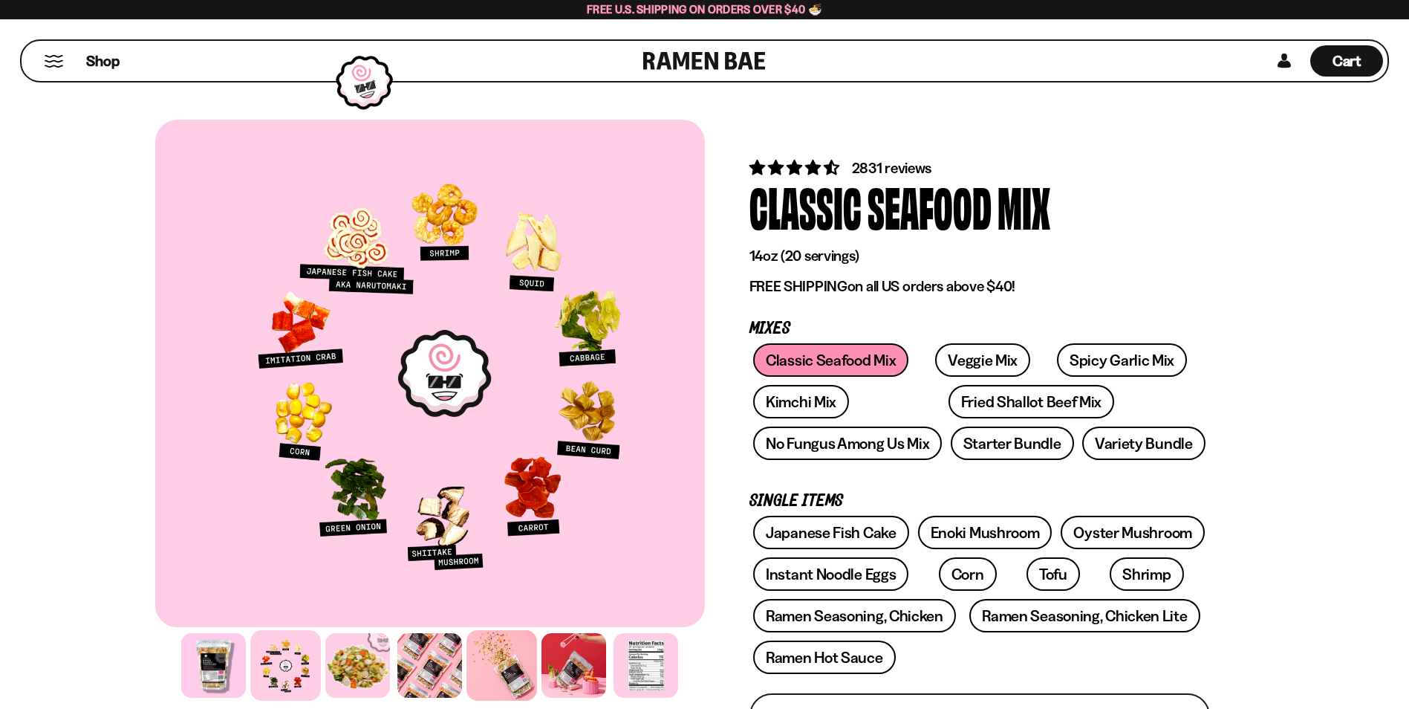
click at [500, 657] on div at bounding box center [501, 665] width 71 height 71
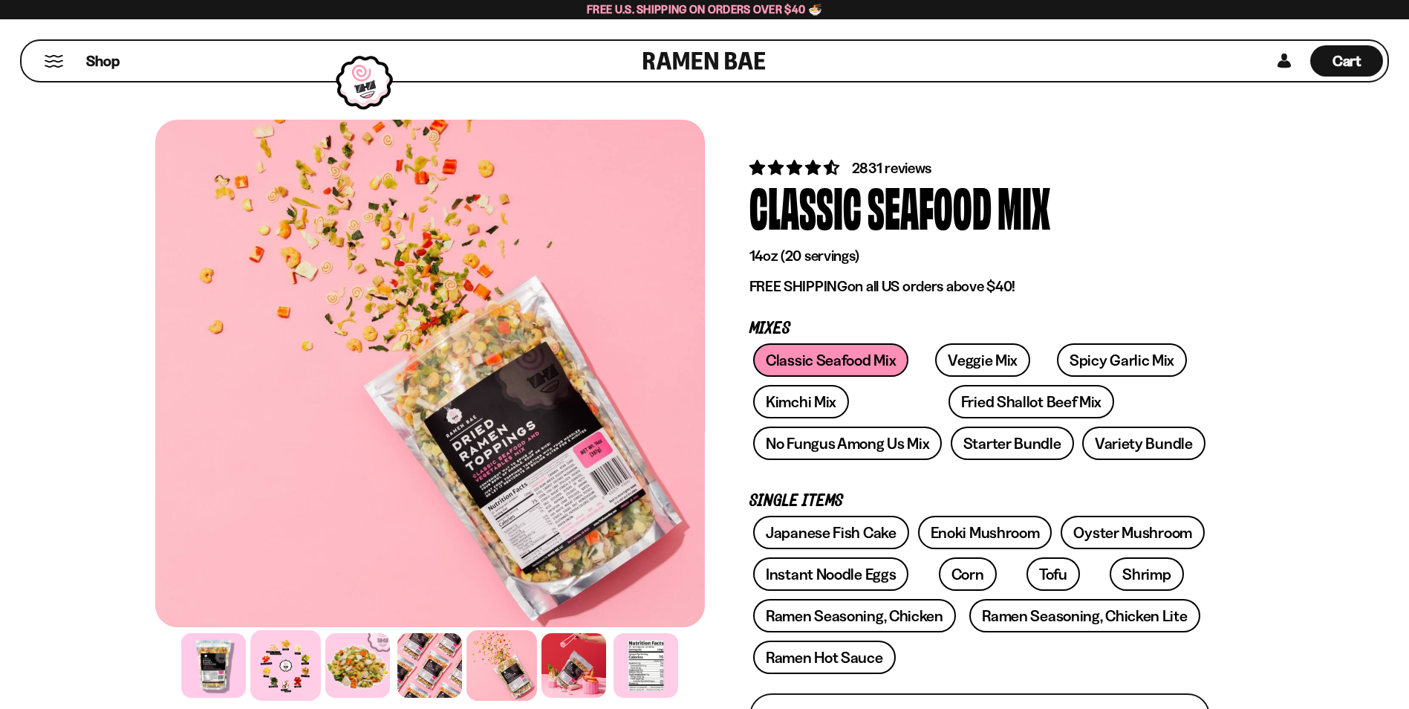
click at [303, 648] on div at bounding box center [285, 665] width 71 height 71
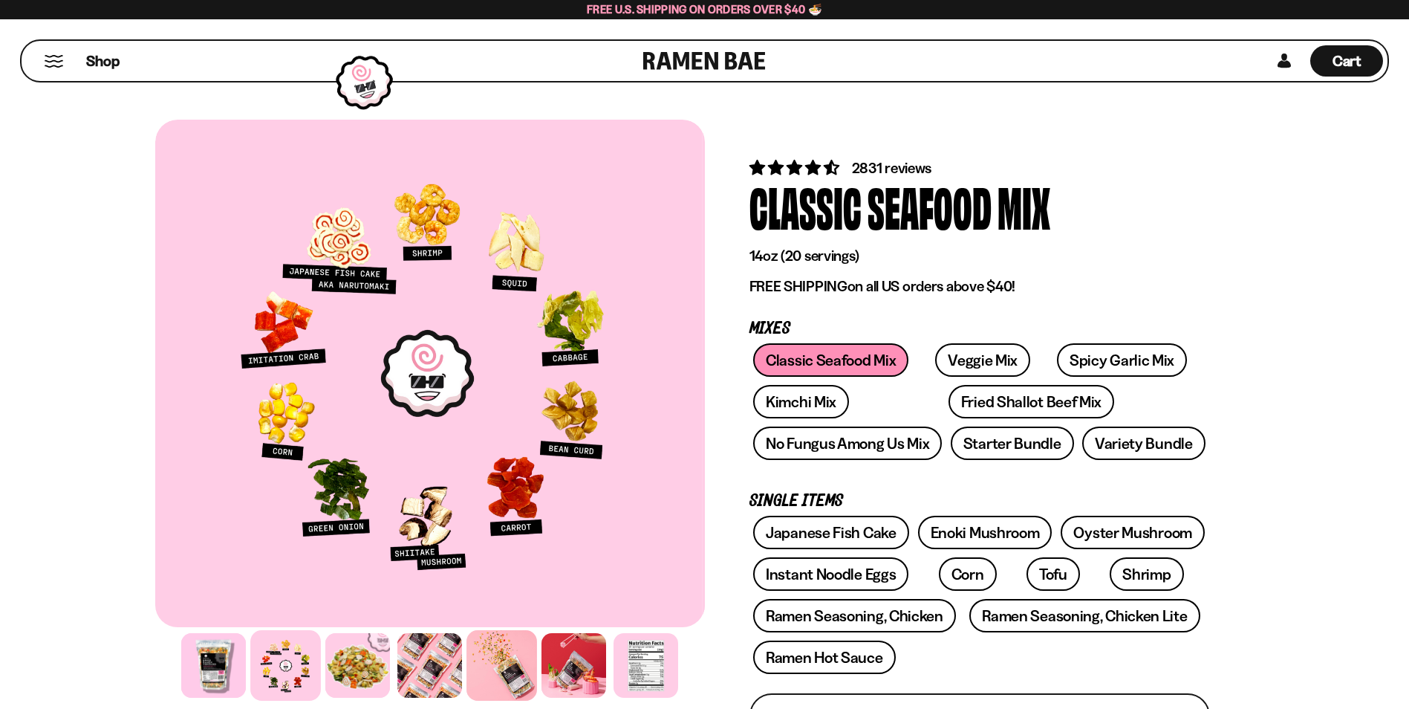
click at [475, 644] on div at bounding box center [501, 665] width 71 height 71
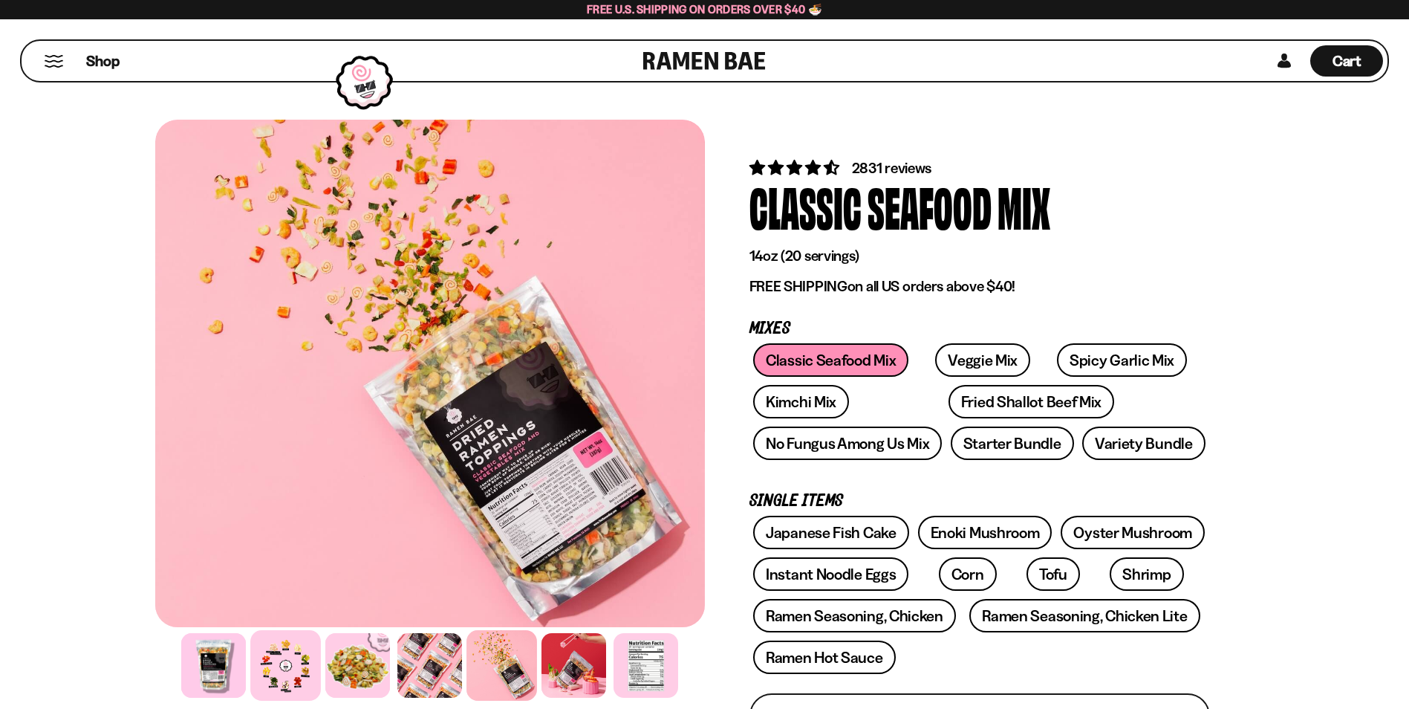
click at [276, 659] on div at bounding box center [285, 665] width 71 height 71
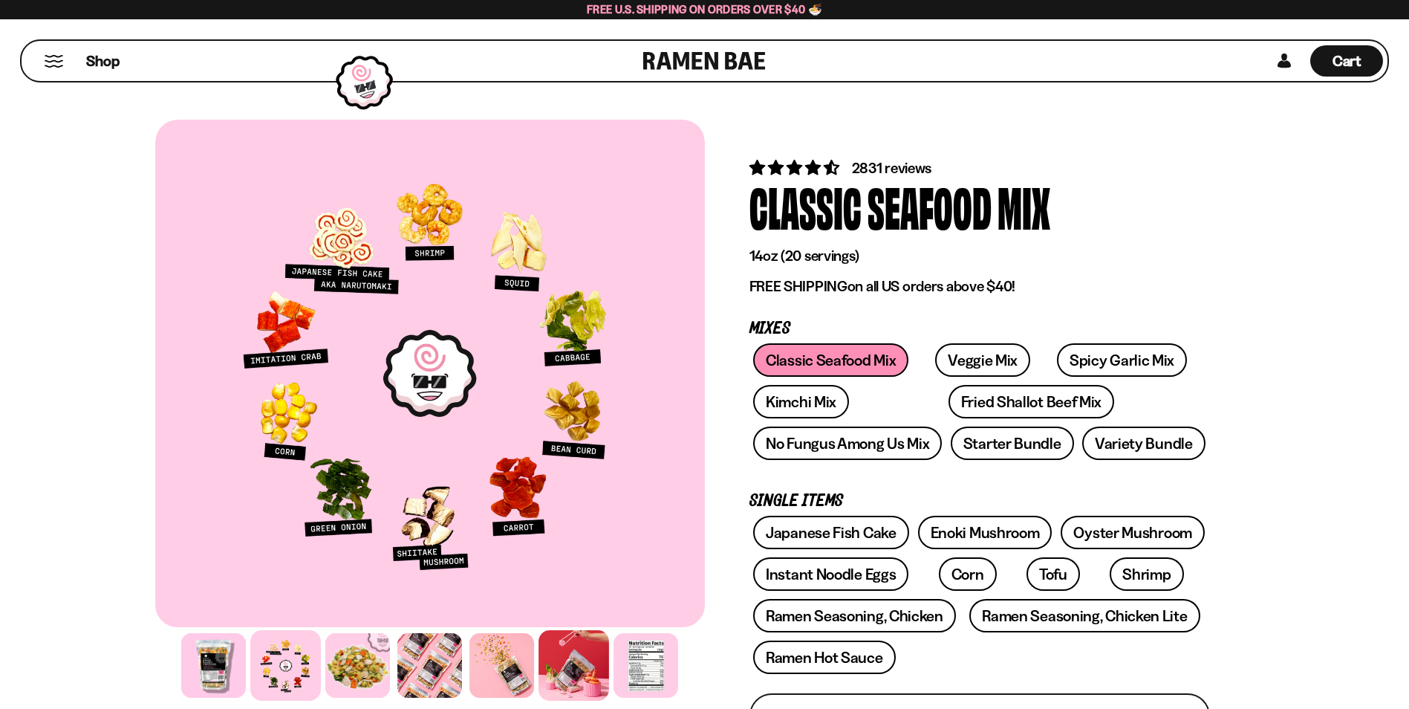
drag, startPoint x: 619, startPoint y: 683, endPoint x: 592, endPoint y: 676, distance: 27.7
click at [618, 683] on div at bounding box center [645, 665] width 65 height 65
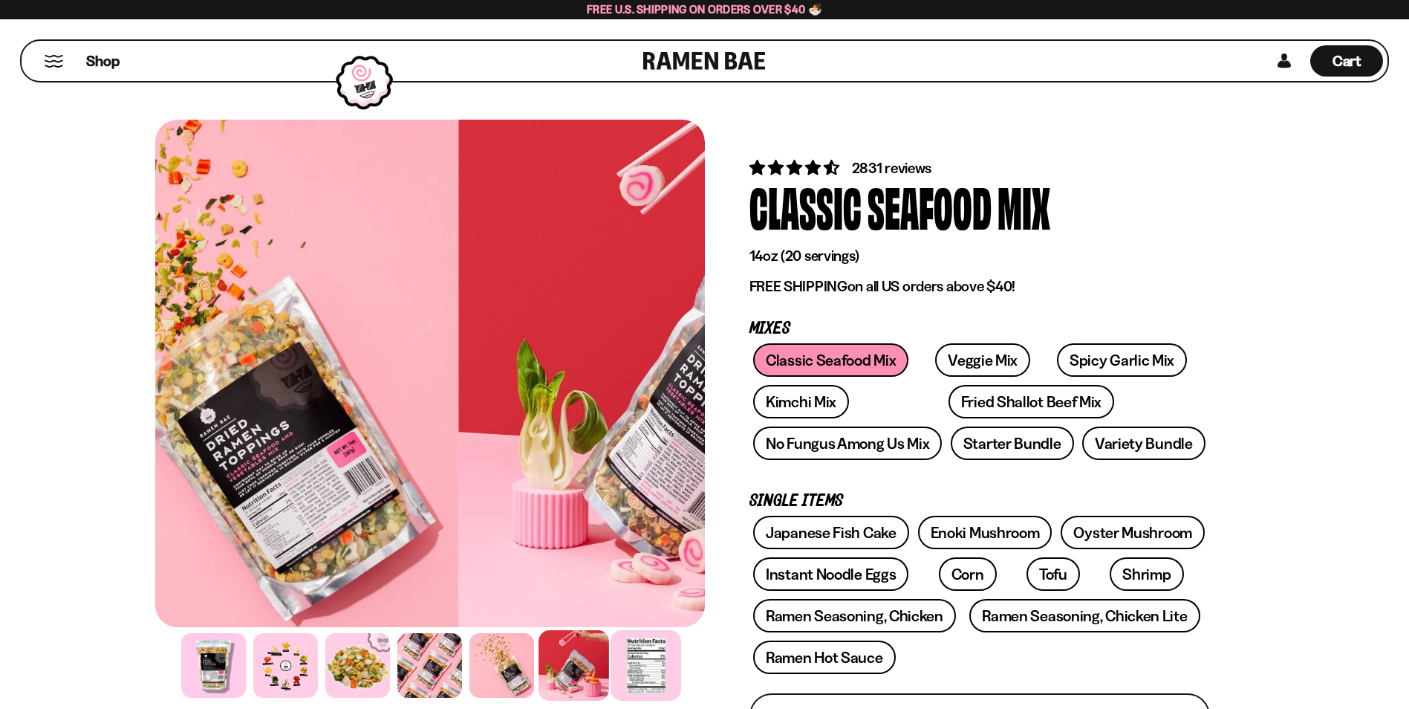
click at [576, 668] on div at bounding box center [573, 665] width 71 height 71
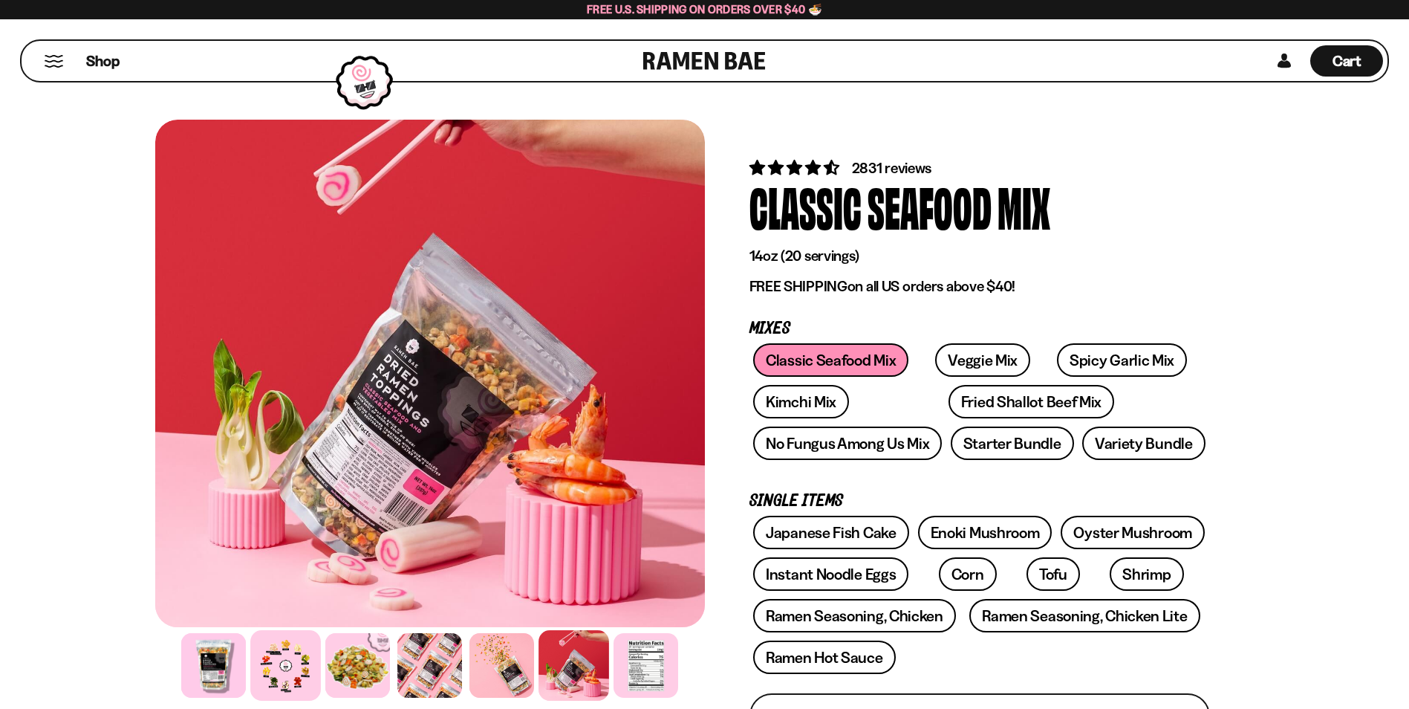
click at [294, 662] on div at bounding box center [285, 665] width 71 height 71
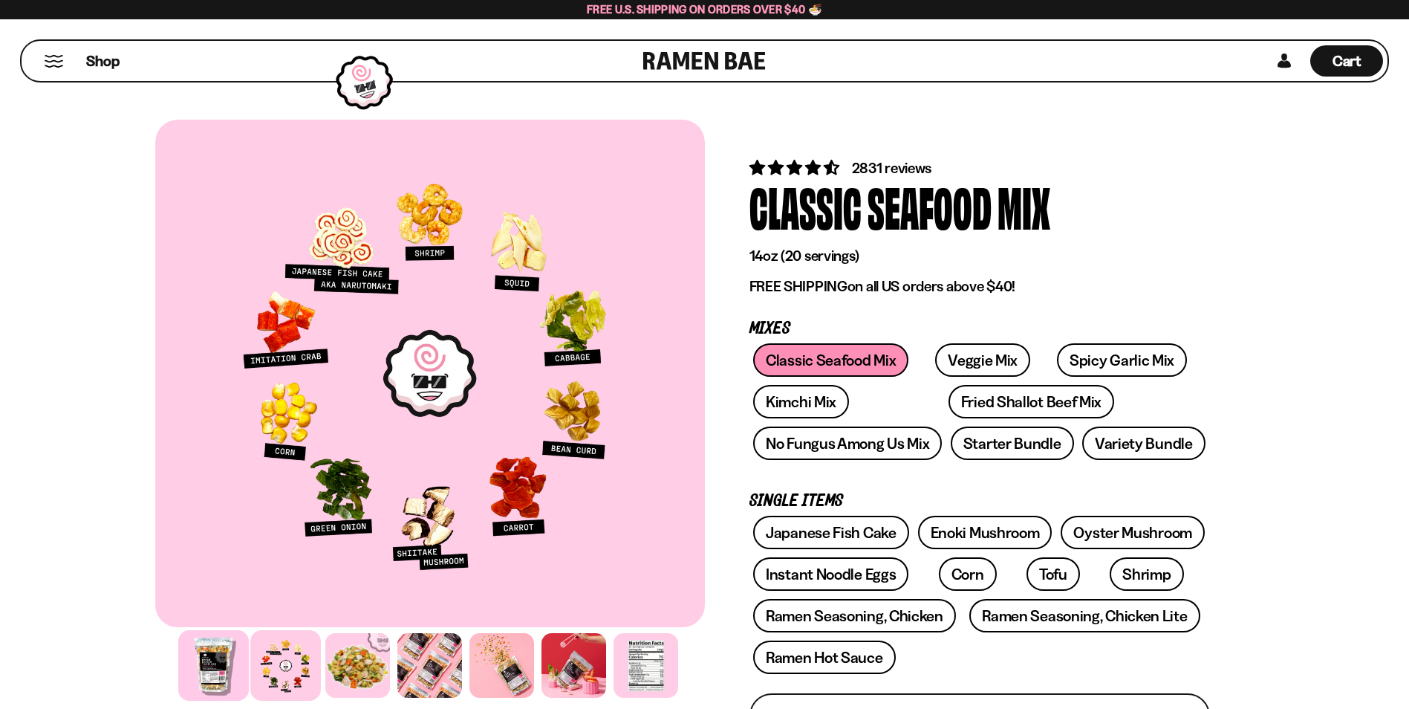
click at [232, 668] on div at bounding box center [213, 665] width 71 height 71
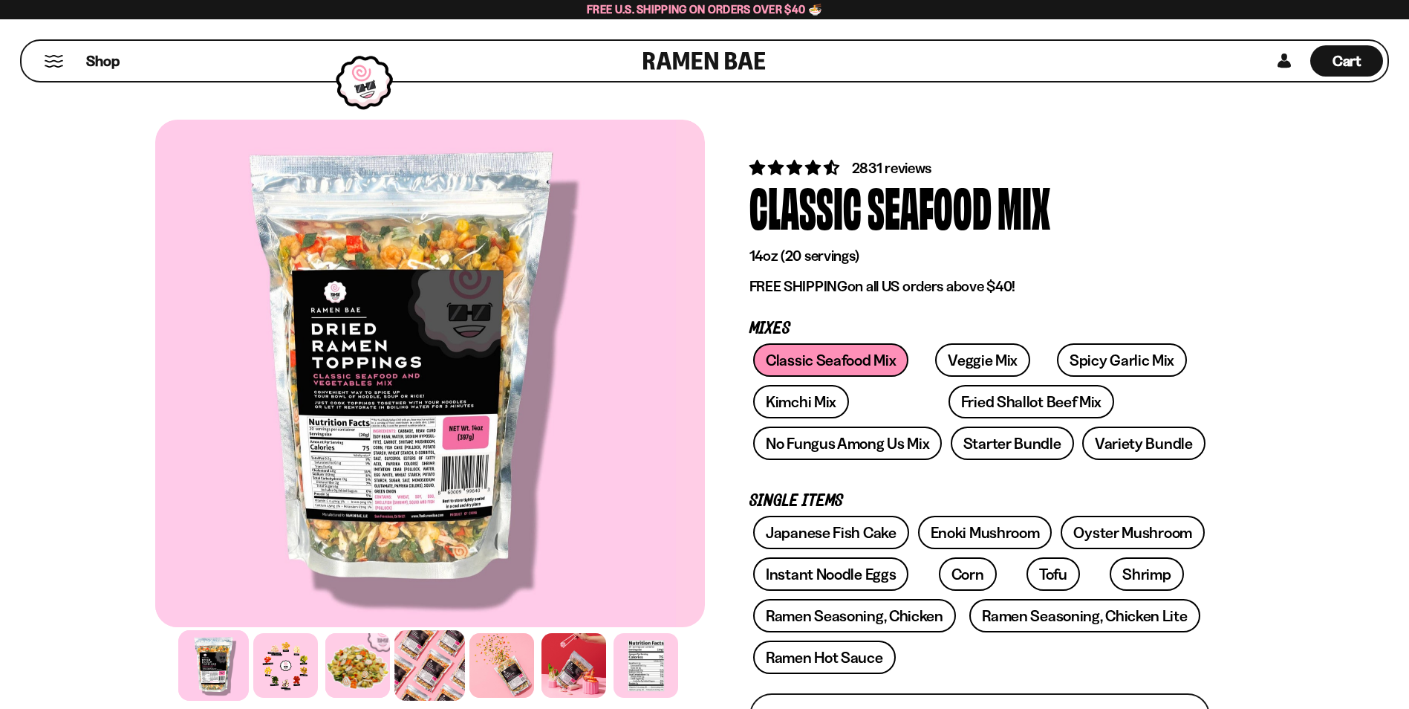
click at [419, 656] on div at bounding box center [429, 665] width 71 height 71
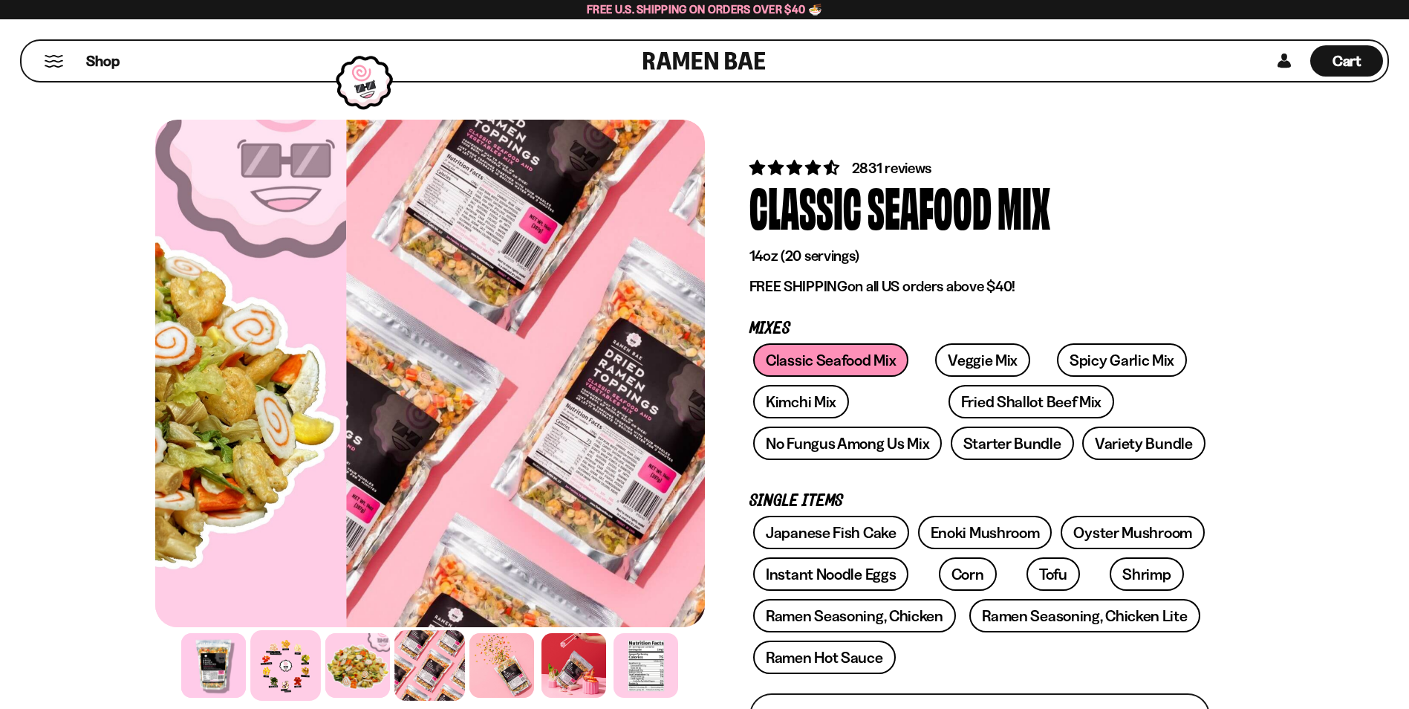
click at [290, 657] on div at bounding box center [285, 665] width 71 height 71
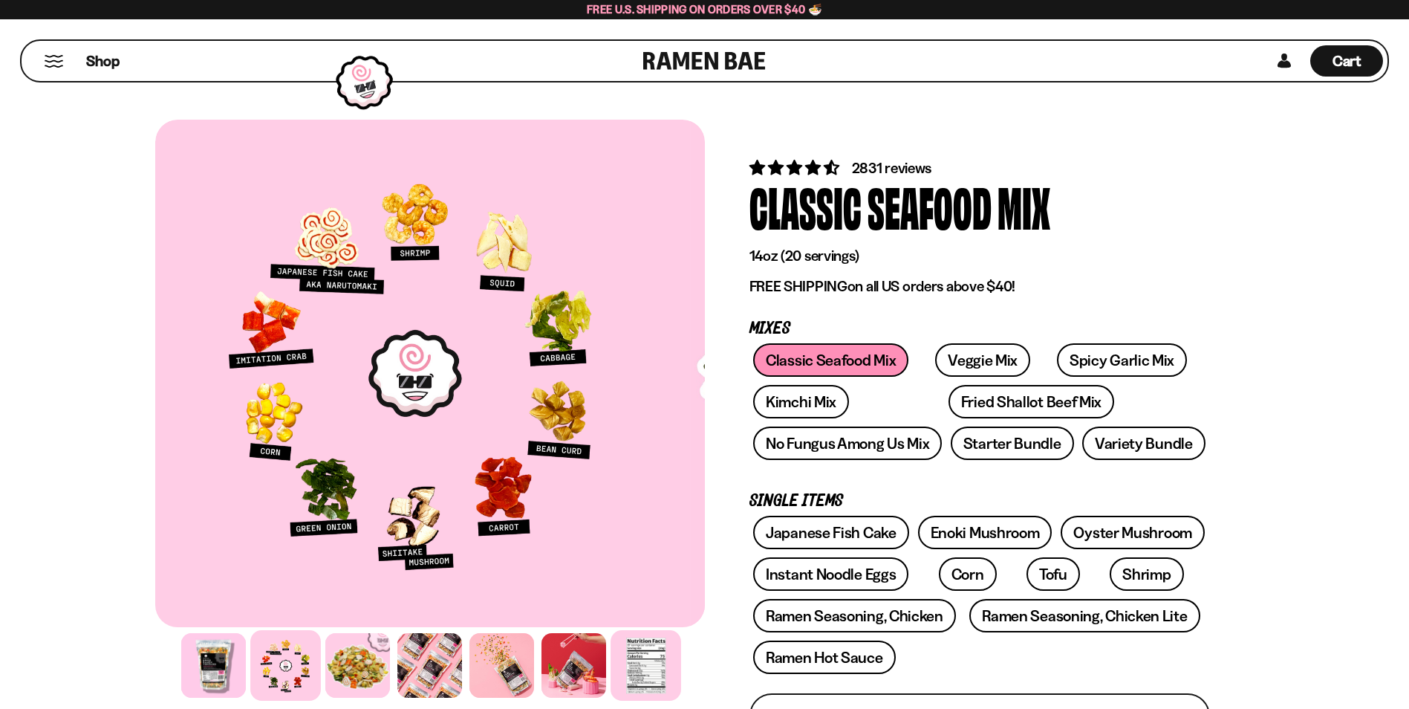
click at [639, 654] on div at bounding box center [645, 665] width 71 height 71
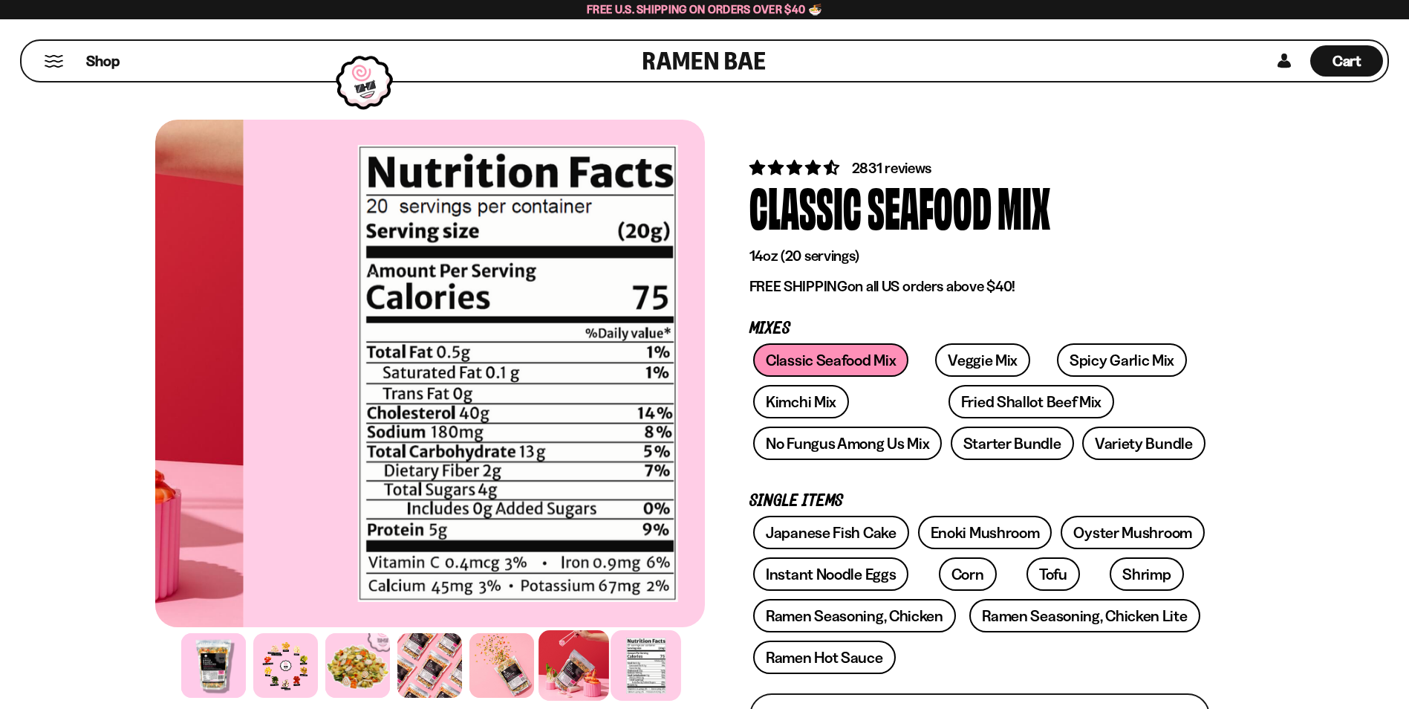
click at [577, 654] on div at bounding box center [573, 665] width 71 height 71
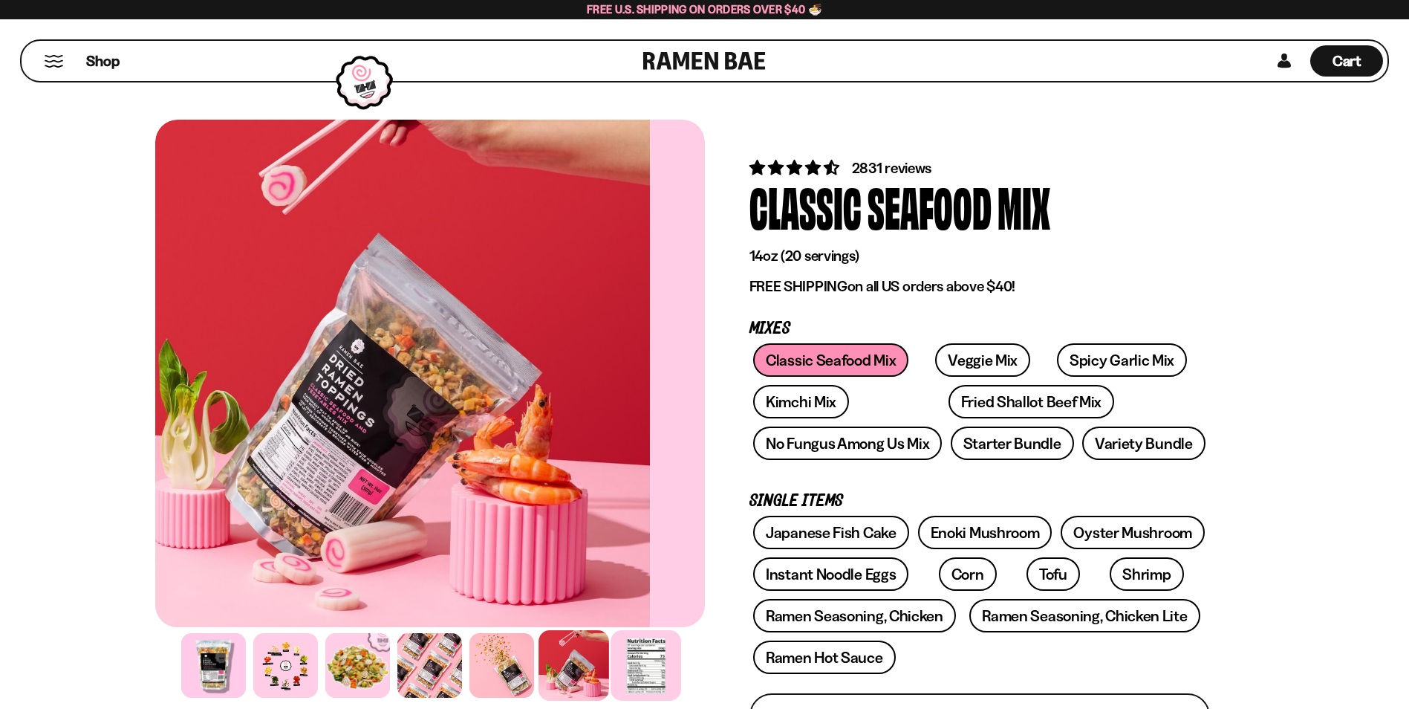
click at [635, 648] on div at bounding box center [645, 665] width 71 height 71
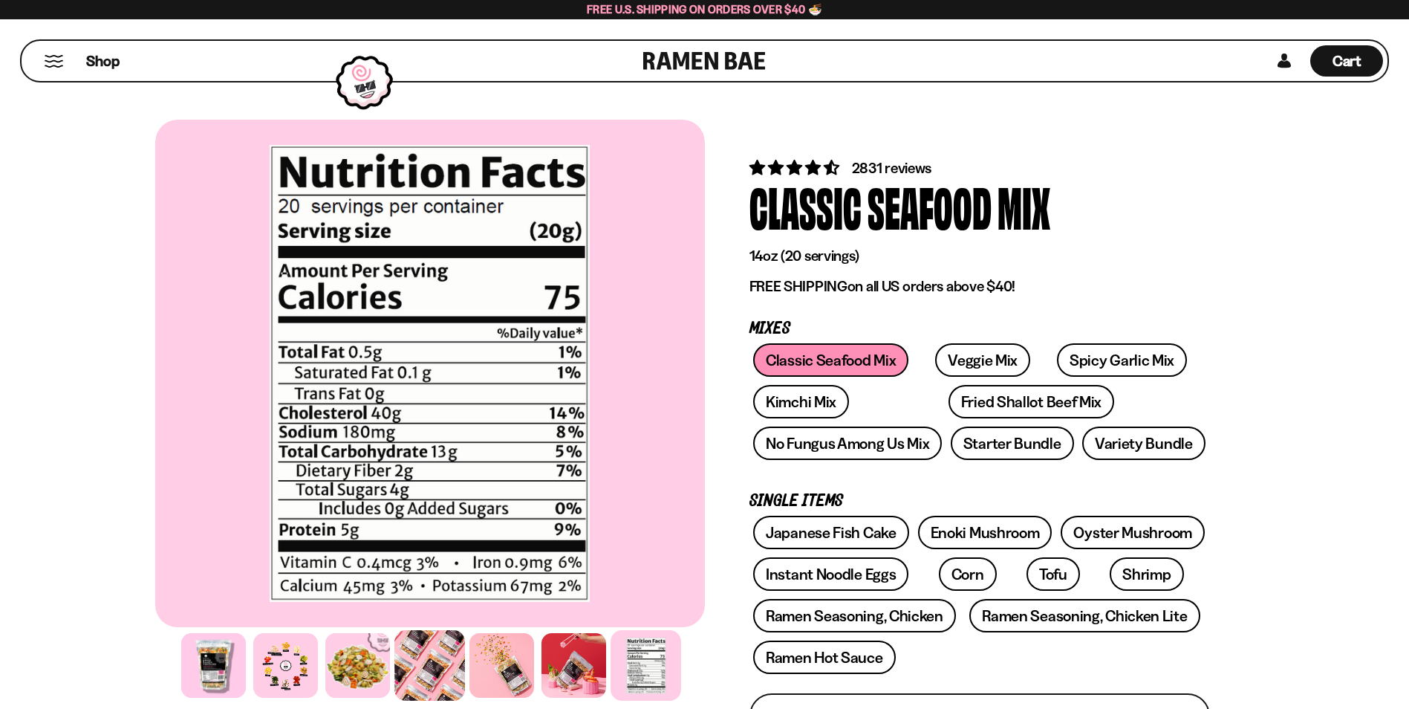
click at [423, 665] on div at bounding box center [429, 665] width 71 height 71
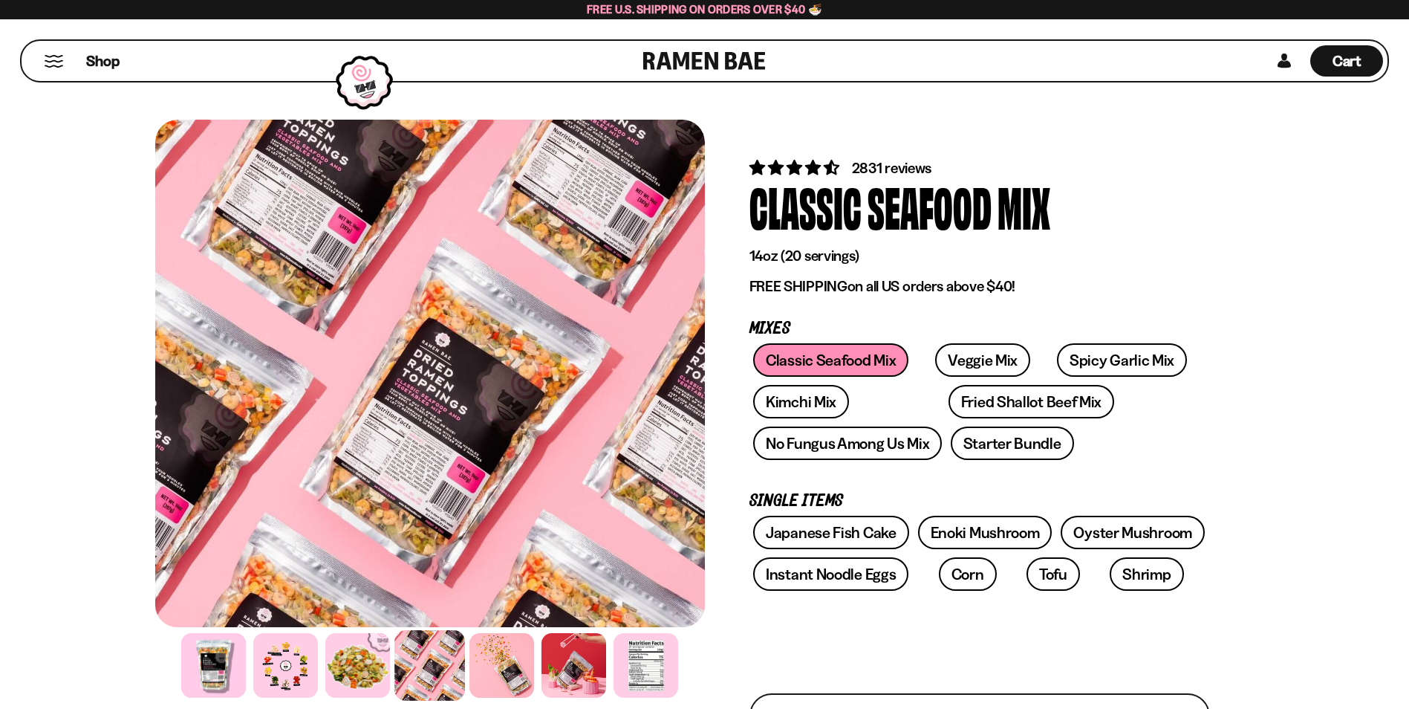
click at [203, 18] on div "Free U.S. Shipping on Orders over $40 🍜" at bounding box center [704, 9] width 1409 height 19
